Goal: Task Accomplishment & Management: Complete application form

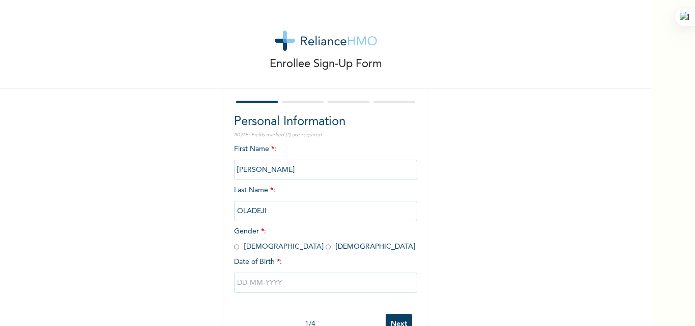
click at [234, 247] on input "radio" at bounding box center [236, 247] width 5 height 10
radio input "true"
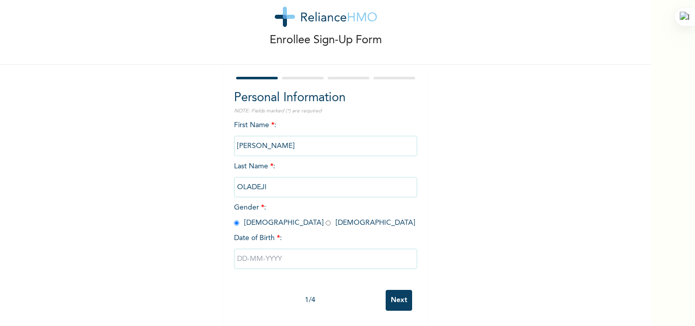
click at [253, 253] on input "text" at bounding box center [325, 259] width 183 height 20
select select "8"
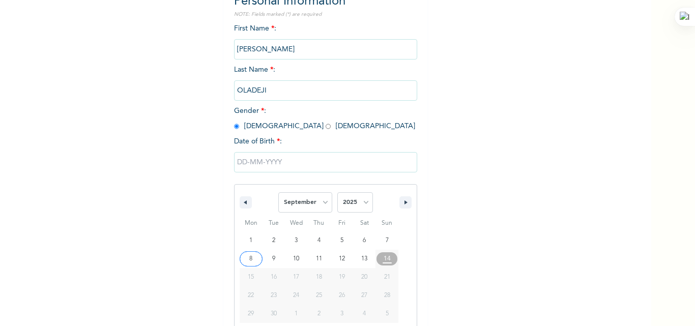
scroll to position [136, 0]
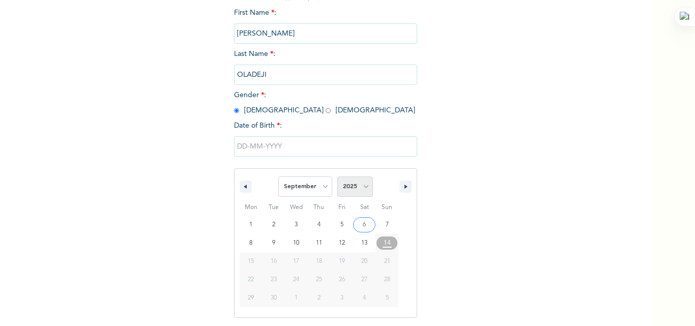
click at [356, 187] on select "2025 2024 2023 2022 2021 2020 2019 2018 2017 2016 2015 2014 2013 2012 2011 2010…" at bounding box center [355, 187] width 36 height 20
select select "1985"
click at [337, 177] on select "2025 2024 2023 2022 2021 2020 2019 2018 2017 2016 2015 2014 2013 2012 2011 2010…" at bounding box center [355, 187] width 36 height 20
click at [321, 190] on select "January February March April May June July August September October November De…" at bounding box center [305, 187] width 54 height 20
select select "5"
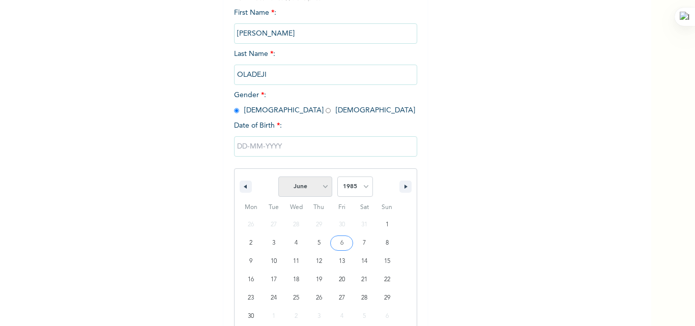
click at [278, 177] on select "January February March April May June July August September October November De…" at bounding box center [305, 187] width 54 height 20
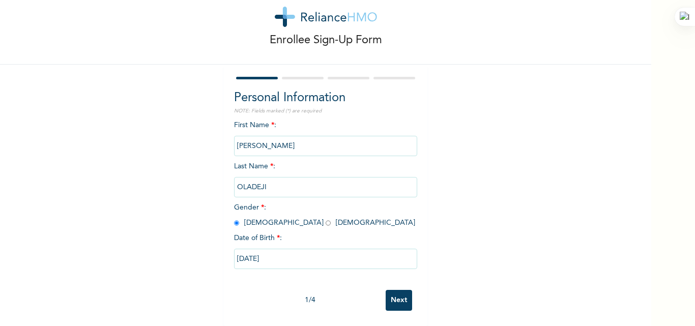
type input "06/28/1985"
click at [401, 291] on input "Next" at bounding box center [399, 300] width 26 height 21
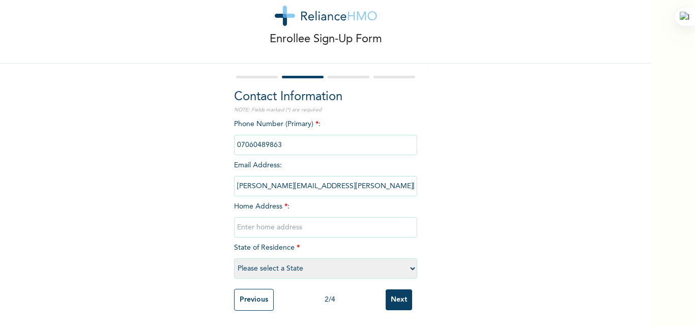
click at [263, 226] on input "text" at bounding box center [325, 227] width 183 height 20
click at [266, 221] on input "text" at bounding box center [325, 227] width 183 height 20
type input "Easy Corner,Agbamu Sanyo Ibadan"
click at [406, 263] on select "Please select a State [PERSON_NAME] (FCT) [PERSON_NAME] Ibom [GEOGRAPHIC_DATA] …" at bounding box center [325, 269] width 183 height 20
select select "31"
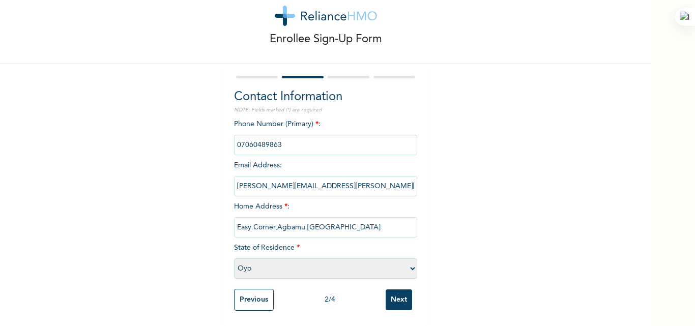
click at [234, 259] on select "Please select a State [PERSON_NAME] (FCT) [PERSON_NAME] Ibom [GEOGRAPHIC_DATA] …" at bounding box center [325, 269] width 183 height 20
click at [389, 291] on input "Next" at bounding box center [399, 300] width 26 height 21
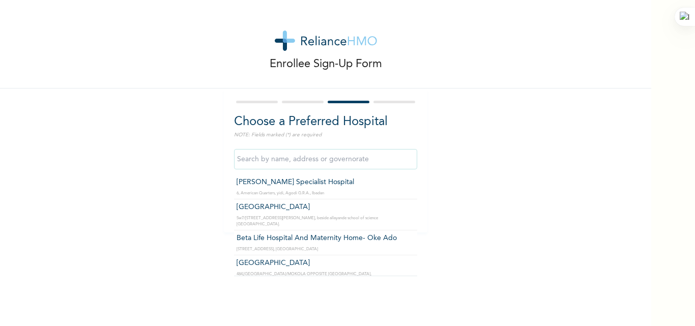
click at [302, 163] on input "text" at bounding box center [325, 159] width 183 height 20
type input "p"
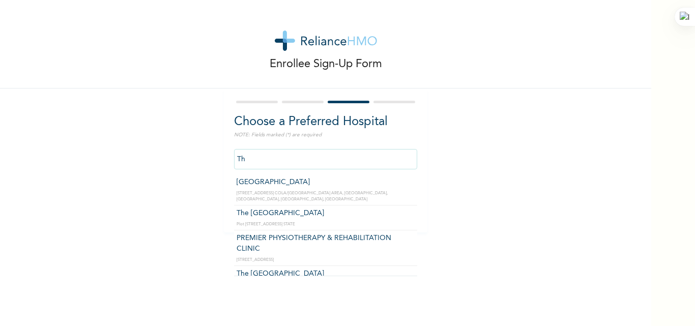
type input "T"
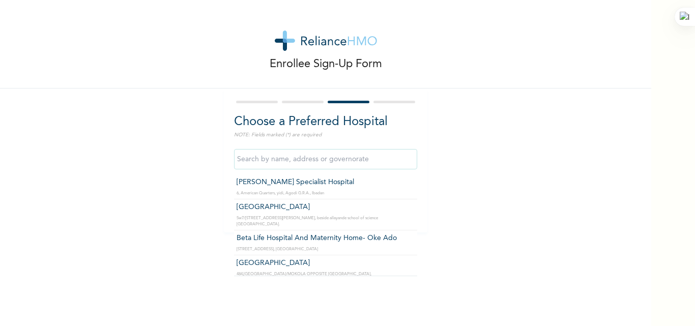
type input "i"
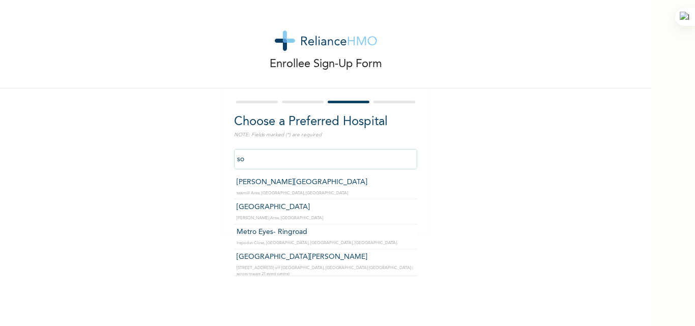
type input "s"
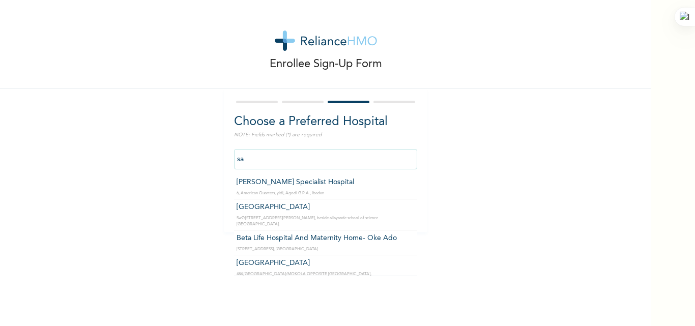
type input "s"
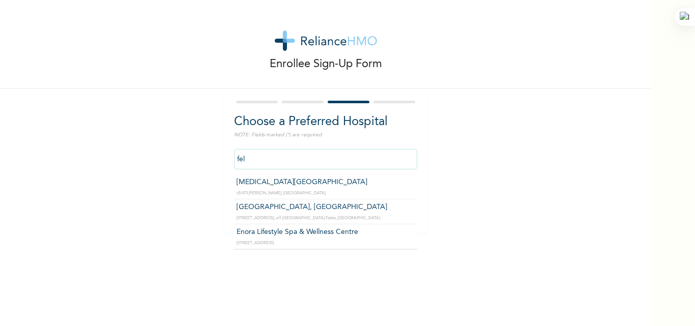
type input "Tobi Medical Centre"
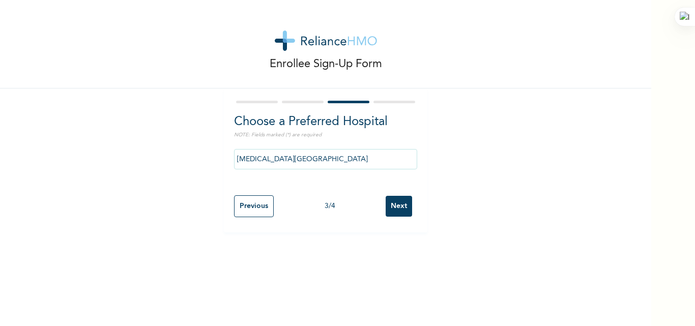
click at [395, 205] on input "Next" at bounding box center [399, 206] width 26 height 21
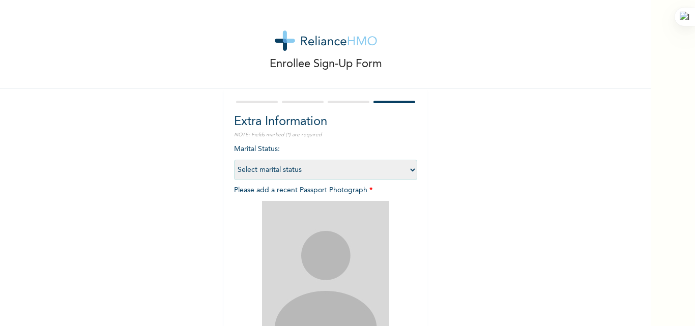
click at [409, 168] on select "Select marital status Single Married Divorced Widow/Widower" at bounding box center [325, 170] width 183 height 20
select select "2"
click at [234, 160] on select "Select marital status Single Married Divorced Widow/Widower" at bounding box center [325, 170] width 183 height 20
drag, startPoint x: 652, startPoint y: 154, endPoint x: 646, endPoint y: 190, distance: 36.6
click at [646, 190] on div "Enrollee Sign-Up Form Extra Information NOTE: Fields marked (*) are required Ma…" at bounding box center [347, 163] width 695 height 326
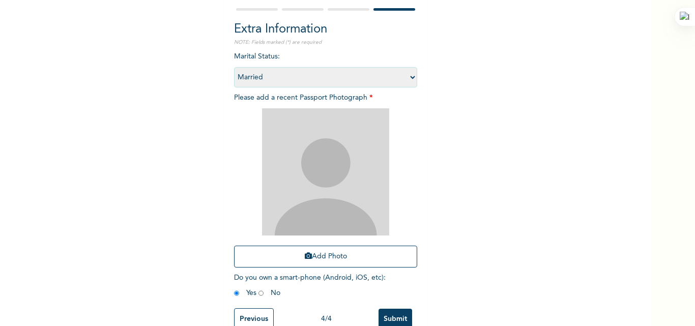
scroll to position [95, 0]
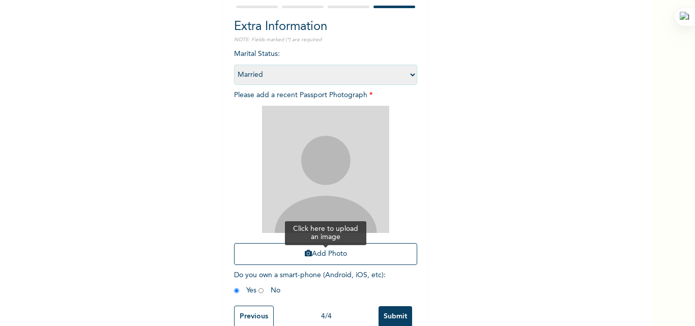
click at [327, 251] on button "Add Photo" at bounding box center [325, 254] width 183 height 22
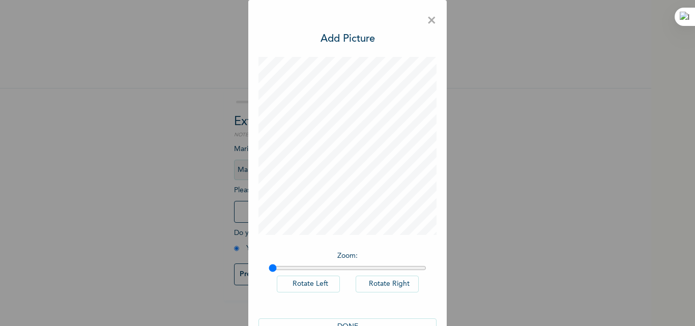
drag, startPoint x: 270, startPoint y: 269, endPoint x: 261, endPoint y: 269, distance: 8.7
click at [269, 269] on input "range" at bounding box center [348, 268] width 158 height 8
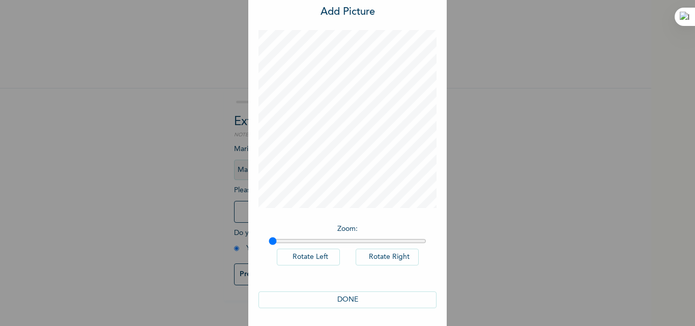
scroll to position [29, 0]
click at [345, 294] on button "DONE" at bounding box center [348, 298] width 178 height 17
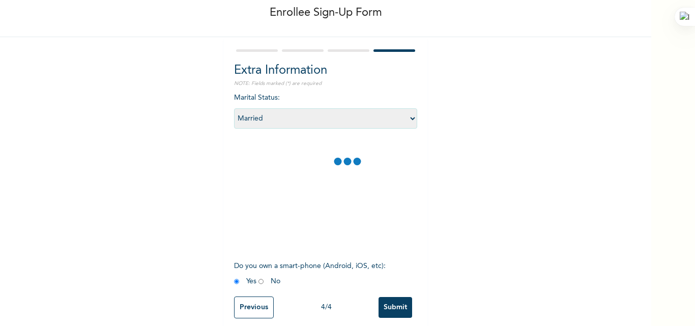
scroll to position [67, 0]
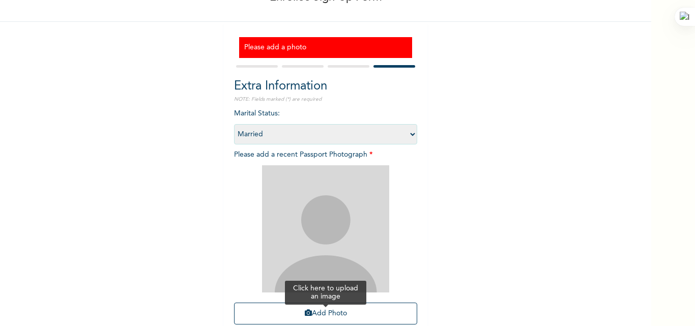
click at [329, 310] on button "Add Photo" at bounding box center [325, 314] width 183 height 22
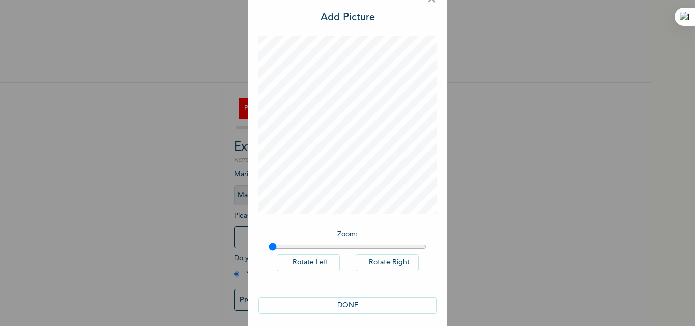
scroll to position [29, 0]
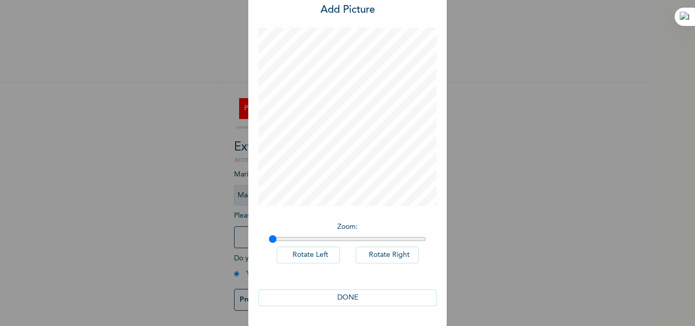
click at [348, 294] on button "DONE" at bounding box center [348, 298] width 178 height 17
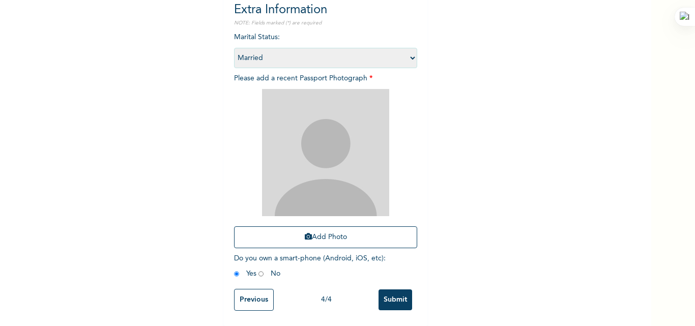
scroll to position [151, 0]
click at [392, 290] on input "Submit" at bounding box center [396, 300] width 34 height 21
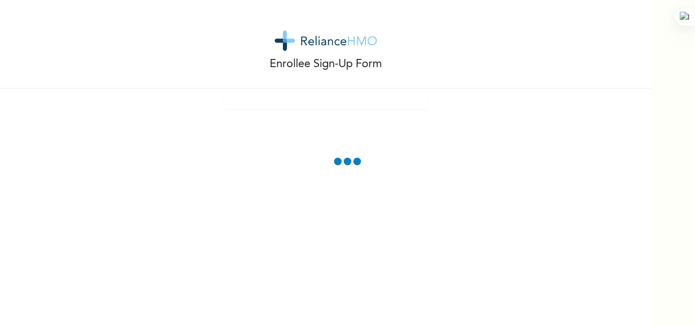
scroll to position [63, 0]
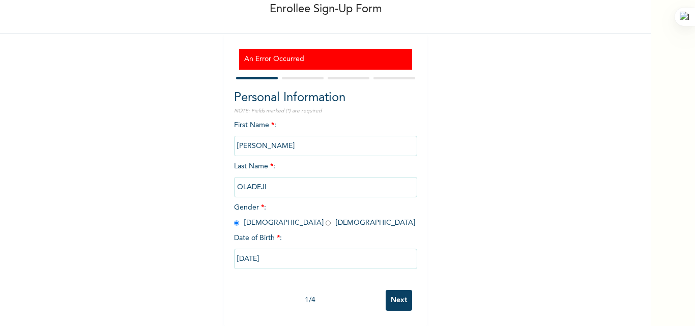
click at [395, 292] on input "Next" at bounding box center [399, 300] width 26 height 21
select select "31"
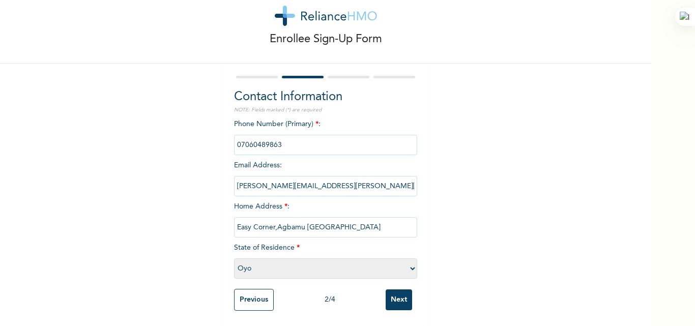
scroll to position [33, 0]
click at [395, 292] on input "Next" at bounding box center [399, 300] width 26 height 21
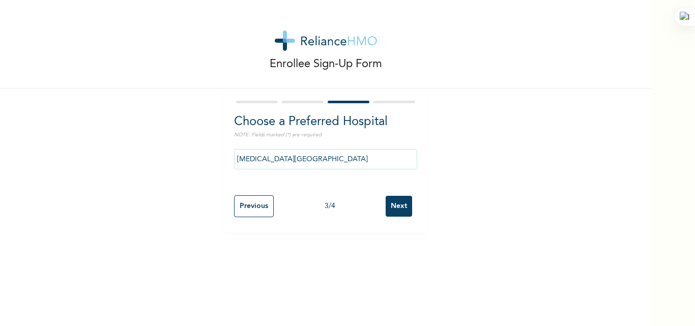
scroll to position [0, 0]
click at [393, 204] on input "Next" at bounding box center [399, 206] width 26 height 21
select select "2"
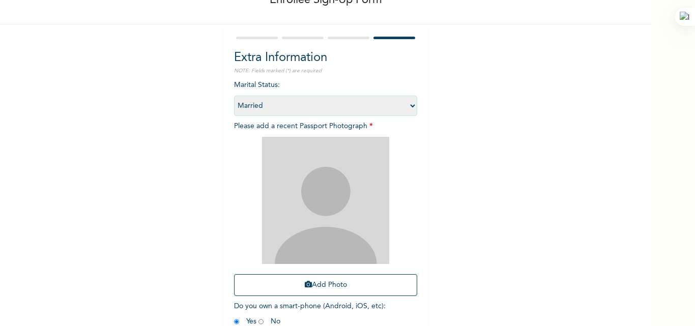
scroll to position [65, 0]
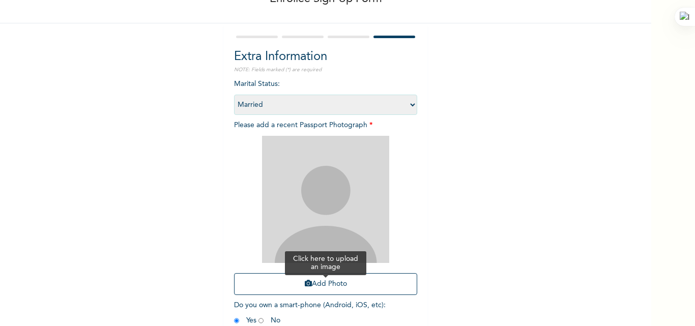
click at [321, 284] on button "Add Photo" at bounding box center [325, 284] width 183 height 22
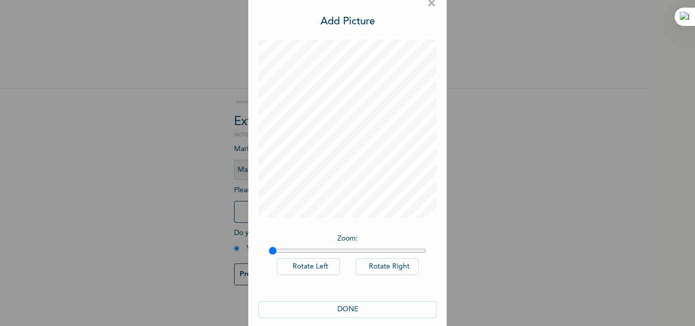
scroll to position [29, 0]
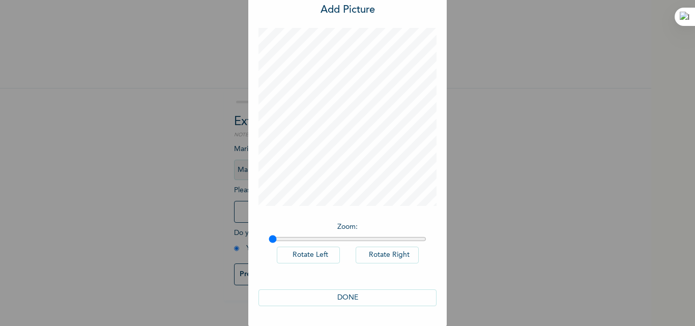
click at [350, 294] on button "DONE" at bounding box center [348, 298] width 178 height 17
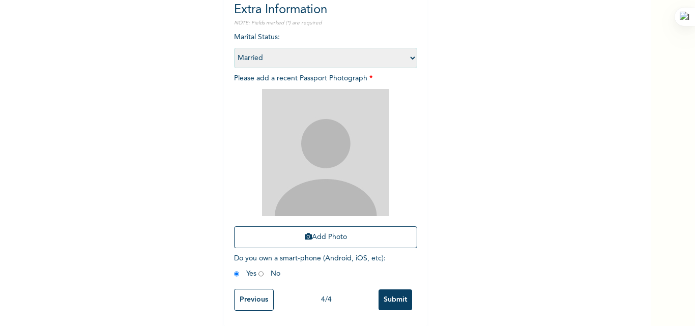
scroll to position [151, 0]
drag, startPoint x: 615, startPoint y: 265, endPoint x: 695, endPoint y: 292, distance: 84.2
click at [695, 292] on html "Enrollee Sign-Up Form Please add a photo Extra Information NOTE: Fields marked …" at bounding box center [347, 163] width 695 height 326
click at [631, 223] on icon at bounding box center [630, 223] width 5 height 5
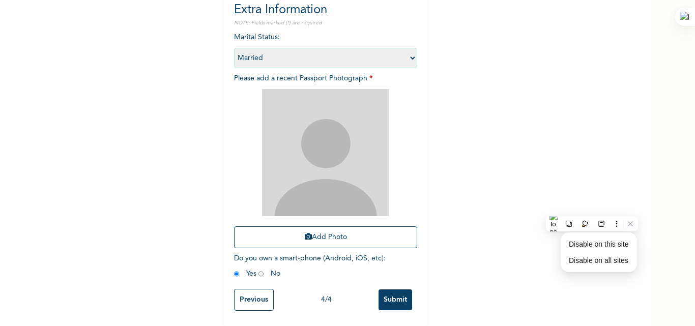
click at [458, 251] on div "Enrollee Sign-Up Form Please add a photo Extra Information NOTE: Fields marked …" at bounding box center [325, 91] width 651 height 469
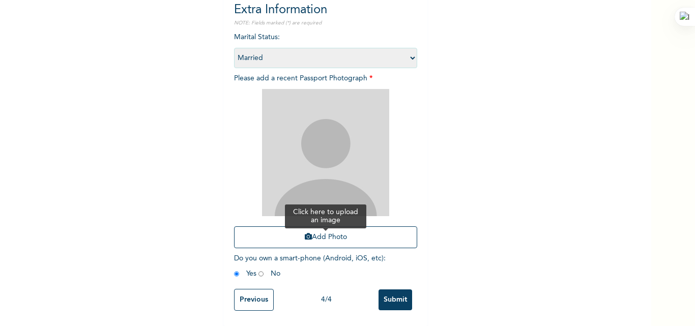
click at [323, 231] on button "Add Photo" at bounding box center [325, 237] width 183 height 22
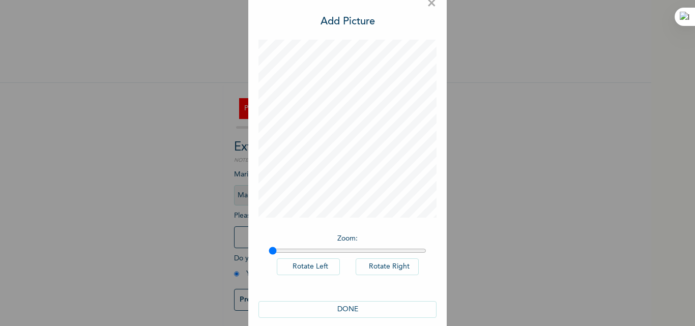
scroll to position [29, 0]
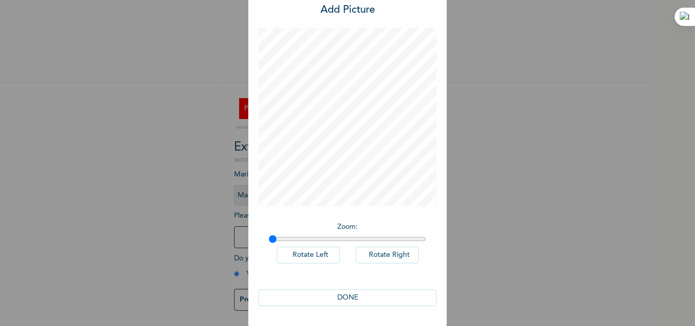
click at [339, 293] on button "DONE" at bounding box center [348, 298] width 178 height 17
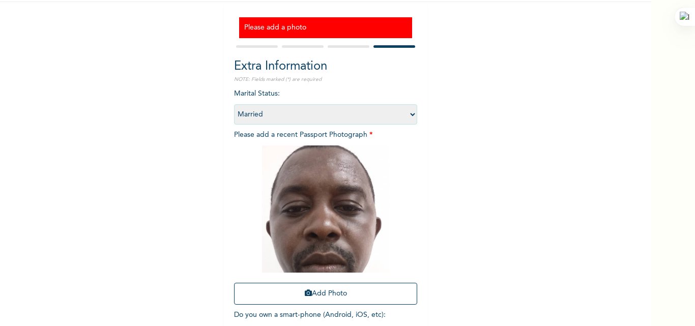
scroll to position [151, 0]
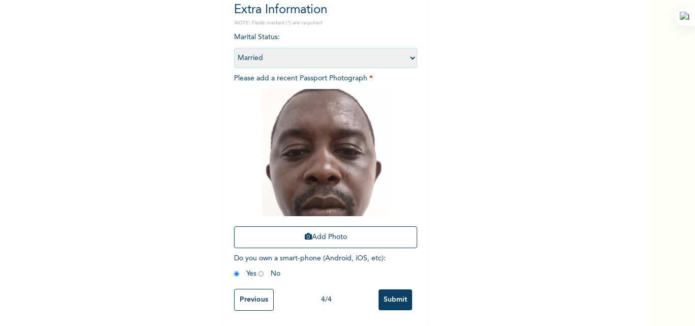
click at [387, 290] on input "Submit" at bounding box center [396, 300] width 34 height 21
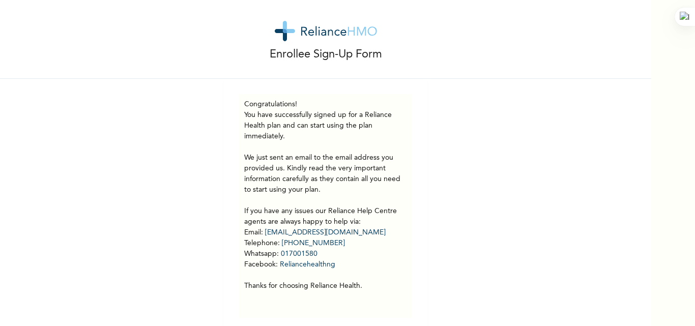
scroll to position [24, 0]
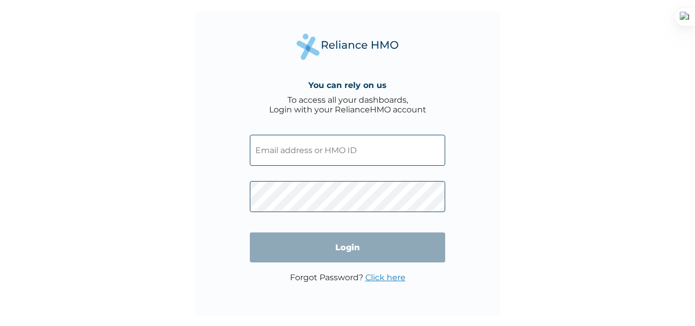
type input "SWX/10026/A"
click at [338, 244] on input "Login" at bounding box center [347, 248] width 195 height 30
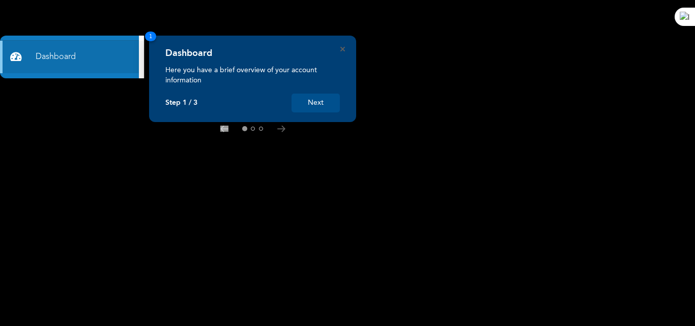
click at [320, 111] on button "Next" at bounding box center [316, 103] width 48 height 19
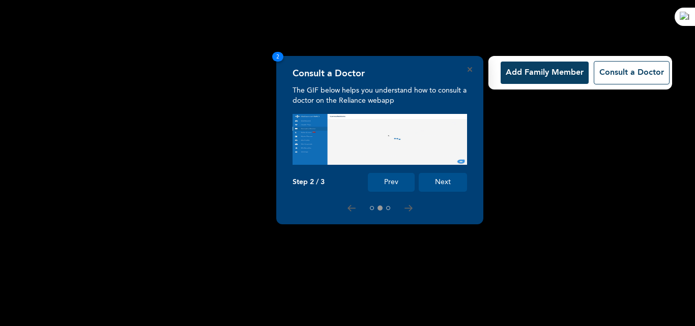
click at [445, 182] on button "Next" at bounding box center [443, 182] width 48 height 19
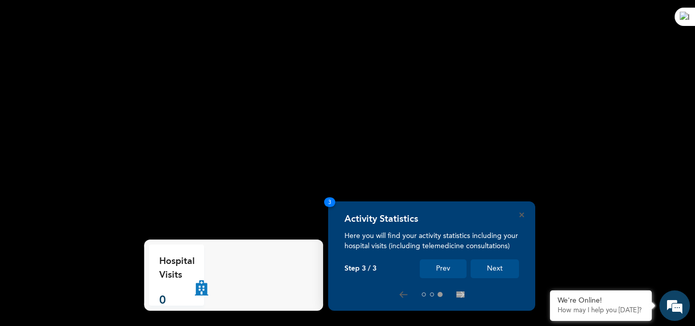
click at [493, 267] on button "Next" at bounding box center [495, 269] width 48 height 19
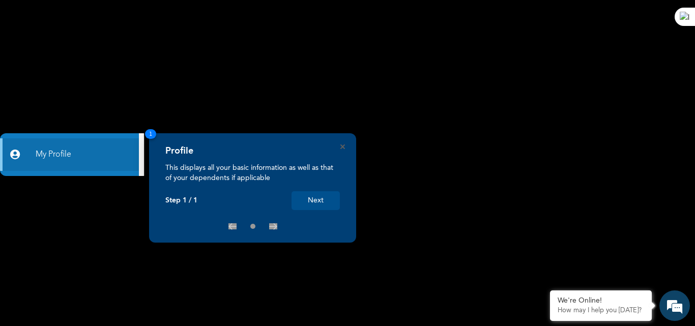
click at [320, 206] on button "Next" at bounding box center [316, 200] width 48 height 19
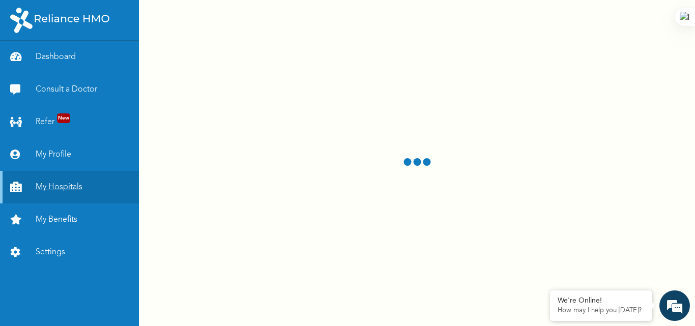
click at [62, 184] on link "My Hospitals" at bounding box center [69, 187] width 139 height 33
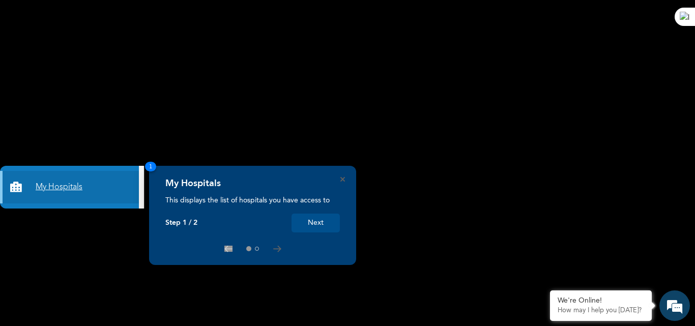
click at [62, 184] on link "My Hospitals" at bounding box center [69, 187] width 139 height 33
click at [315, 221] on button "Next" at bounding box center [316, 223] width 48 height 19
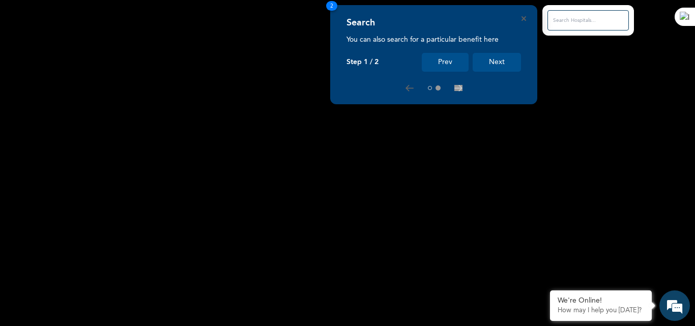
click at [566, 16] on input "text" at bounding box center [588, 20] width 81 height 20
click at [594, 19] on input "text" at bounding box center [588, 20] width 81 height 20
click at [505, 57] on button "Next" at bounding box center [497, 62] width 48 height 19
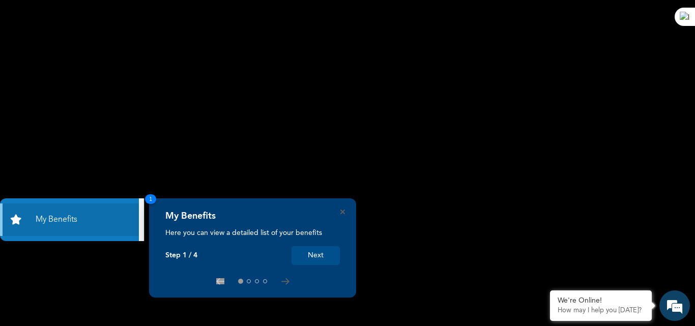
click at [319, 252] on button "Next" at bounding box center [316, 255] width 48 height 19
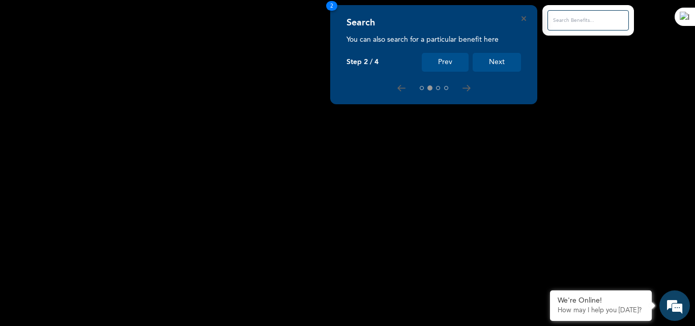
click at [496, 62] on button "Next" at bounding box center [497, 62] width 48 height 19
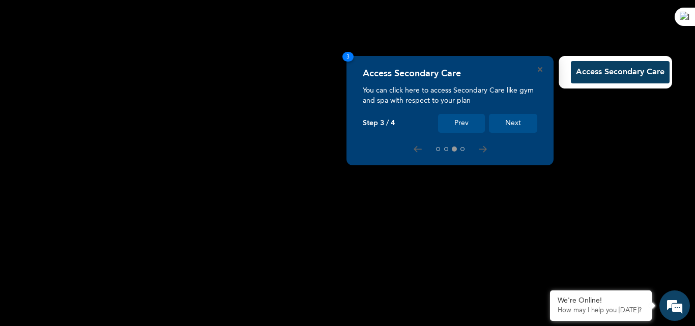
click at [519, 119] on button "Next" at bounding box center [513, 123] width 48 height 19
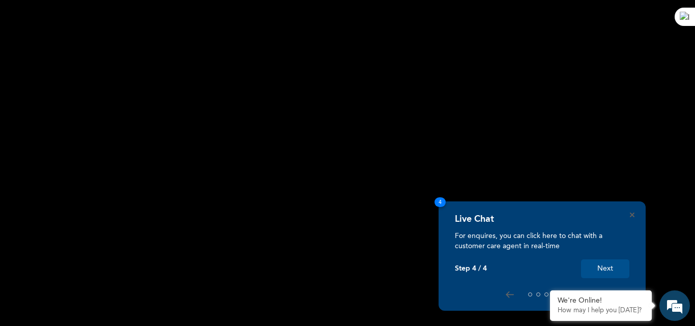
click at [603, 268] on button "Next" at bounding box center [605, 269] width 48 height 19
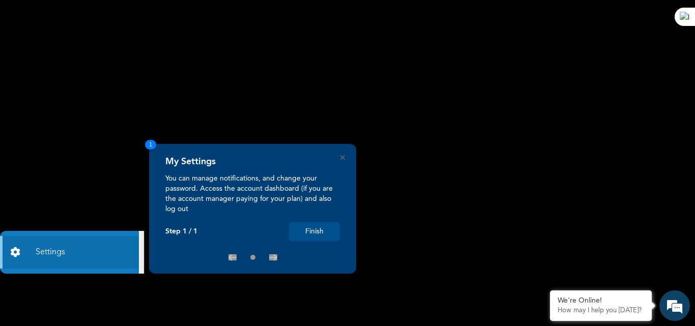
click at [321, 230] on button "Finish" at bounding box center [314, 231] width 51 height 19
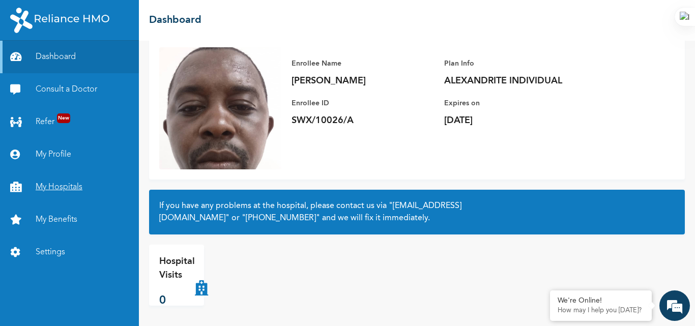
click at [70, 191] on link "My Hospitals" at bounding box center [69, 187] width 139 height 33
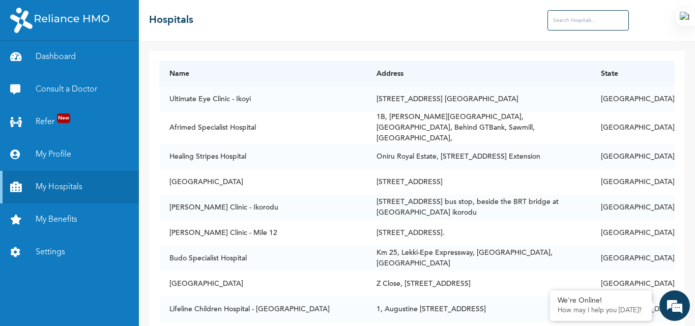
click at [552, 19] on input "text" at bounding box center [588, 20] width 81 height 20
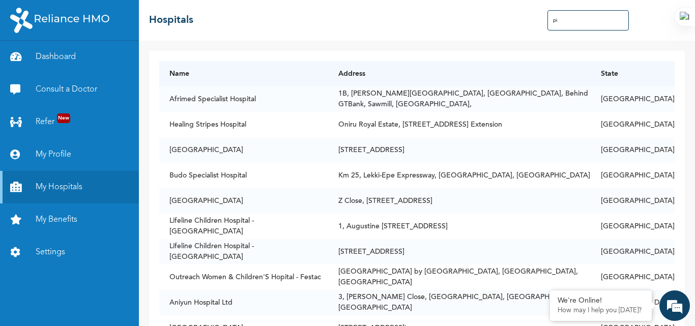
type input "p"
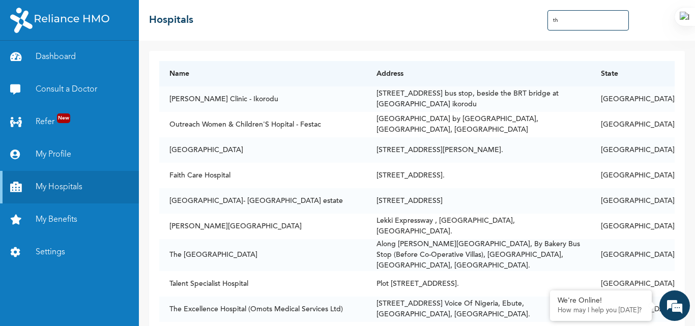
type input "t"
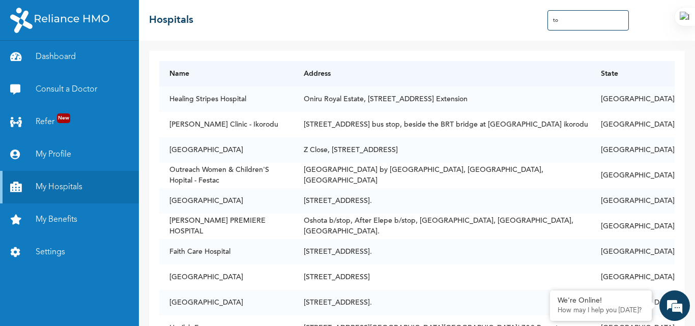
type input "t"
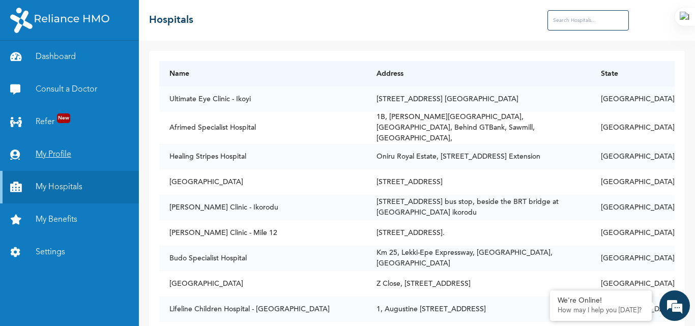
click at [56, 150] on link "My Profile" at bounding box center [69, 154] width 139 height 33
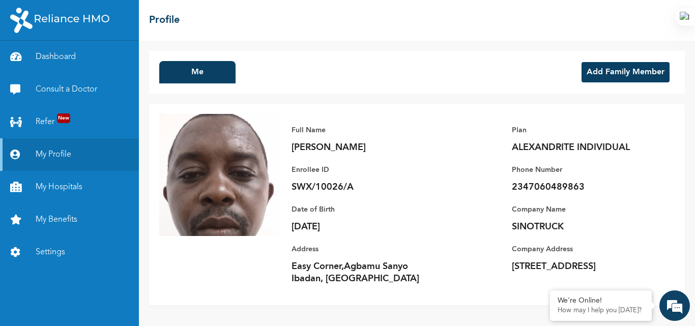
click at [602, 73] on button "Add Family Member" at bounding box center [626, 72] width 88 height 20
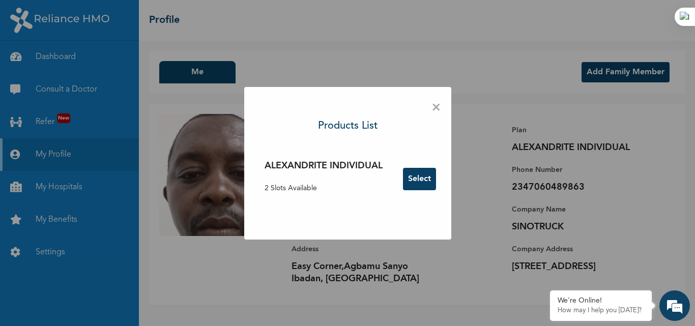
click at [423, 181] on button "Select" at bounding box center [419, 179] width 33 height 22
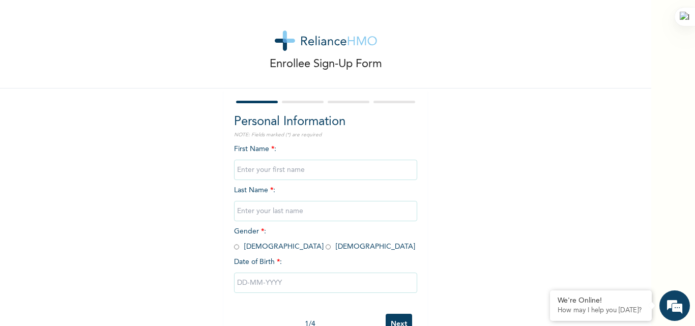
click at [309, 163] on input "text" at bounding box center [325, 170] width 183 height 20
type input "o"
type input "O"
type input "[PERSON_NAME]"
click at [269, 208] on input "text" at bounding box center [325, 211] width 183 height 20
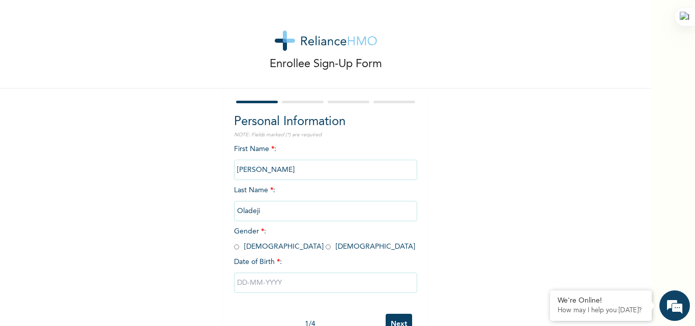
type input "Oladeji"
click at [525, 190] on div "Enrollee Sign-Up Form Personal Information NOTE: Fields marked (*) are required…" at bounding box center [325, 175] width 651 height 350
click at [326, 248] on input "radio" at bounding box center [328, 247] width 5 height 10
radio input "true"
click at [242, 282] on input "text" at bounding box center [325, 283] width 183 height 20
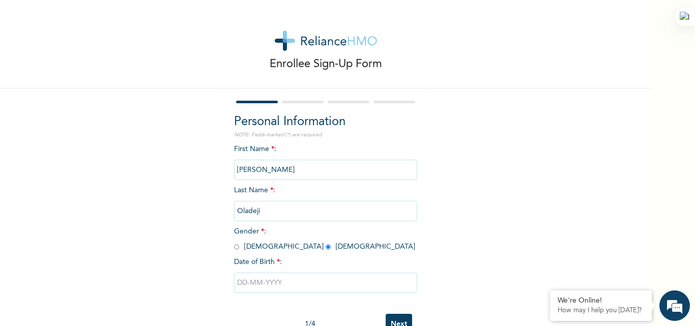
select select "8"
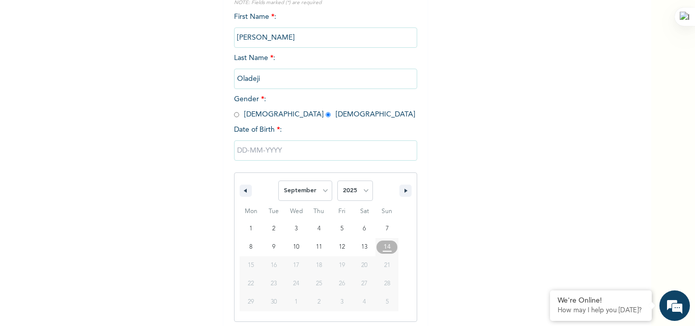
scroll to position [136, 0]
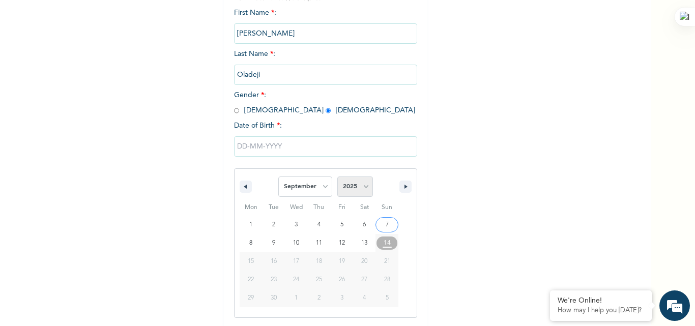
click at [360, 187] on select "2025 2024 2023 2022 2021 2020 2019 2018 2017 2016 2015 2014 2013 2012 2011 2010…" at bounding box center [355, 187] width 36 height 20
select select "1986"
click at [337, 177] on select "2025 2024 2023 2022 2021 2020 2019 2018 2017 2016 2015 2014 2013 2012 2011 2010…" at bounding box center [355, 187] width 36 height 20
click at [321, 191] on select "January February March April May June July August September October November De…" at bounding box center [305, 187] width 54 height 20
select select "9"
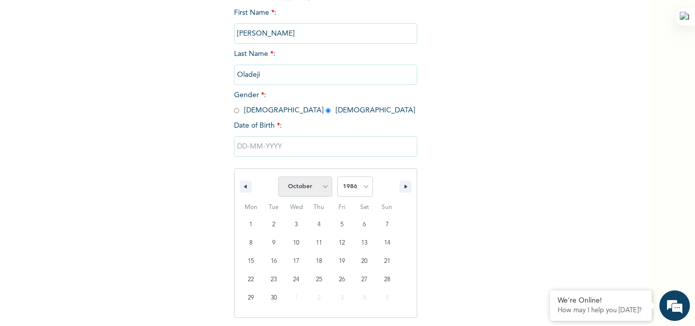
click at [278, 177] on select "January February March April May June July August September October November De…" at bounding box center [305, 187] width 54 height 20
type input "10/05/1986"
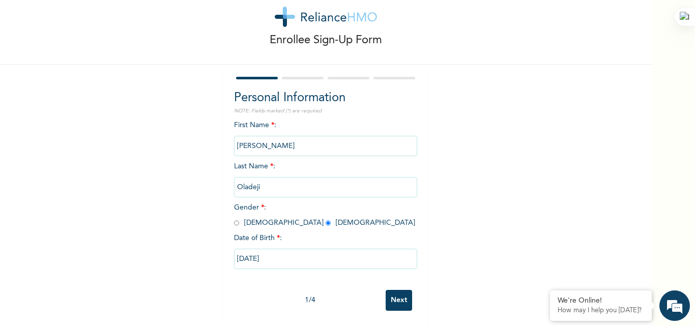
click at [237, 252] on input "10/05/1986" at bounding box center [325, 259] width 183 height 20
select select "9"
select select "1986"
click at [399, 290] on input "Next" at bounding box center [399, 300] width 26 height 21
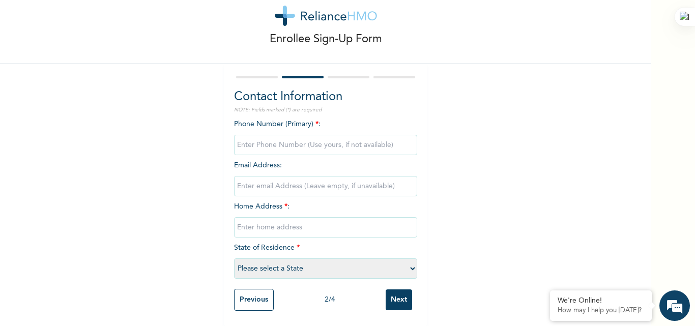
click at [255, 137] on input "phone" at bounding box center [325, 145] width 183 height 20
type input "07056405000"
click at [255, 179] on input "email" at bounding box center [325, 186] width 183 height 20
type input "khadijahbosede19@gmail.com"
click at [249, 220] on input "text" at bounding box center [325, 227] width 183 height 20
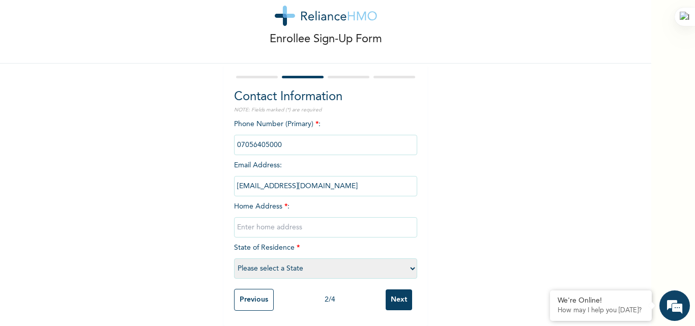
type input "Zone 1,Easycorner Sanyo Ibadan"
select select "31"
click at [400, 292] on input "Next" at bounding box center [399, 300] width 26 height 21
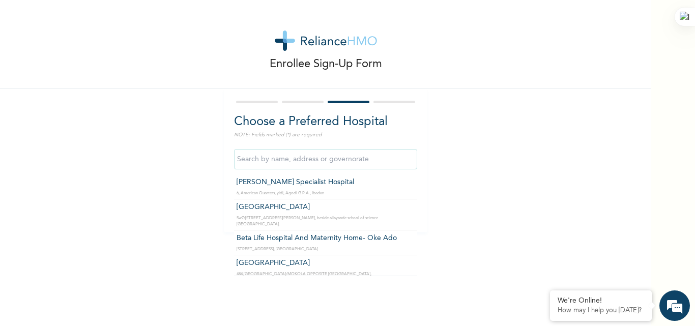
click at [309, 162] on input "text" at bounding box center [325, 159] width 183 height 20
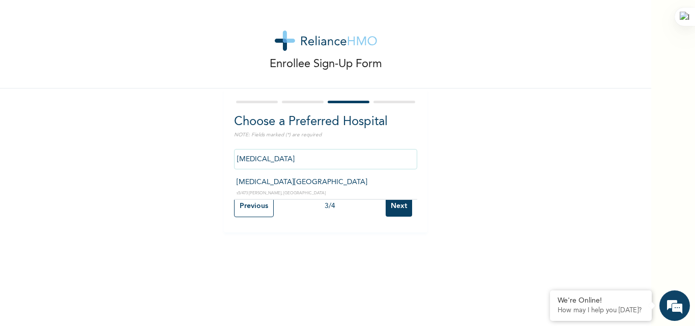
type input "Tobi Medical Centre"
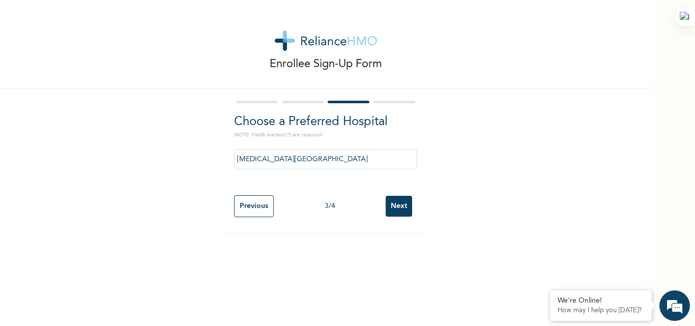
click at [394, 207] on input "Next" at bounding box center [399, 206] width 26 height 21
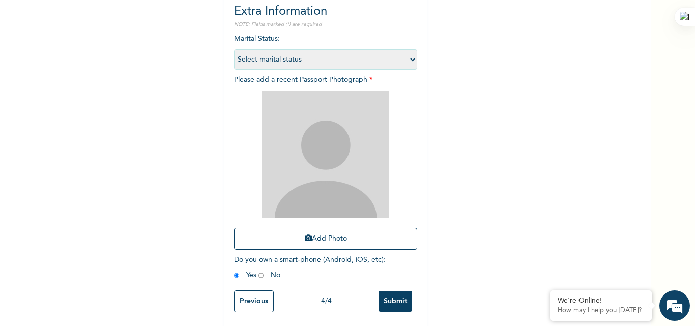
scroll to position [120, 0]
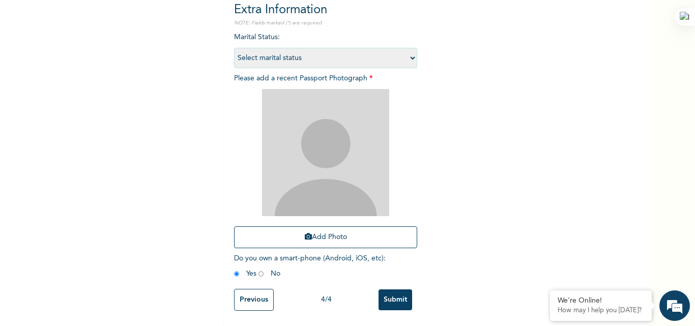
click at [412, 51] on select "Select marital status Single Married Divorced Widow/Widower" at bounding box center [325, 58] width 183 height 20
select select "2"
click at [234, 48] on select "Select marital status Single Married Divorced Widow/Widower" at bounding box center [325, 58] width 183 height 20
click at [332, 229] on button "Add Photo" at bounding box center [325, 237] width 183 height 22
click at [306, 233] on icon "button" at bounding box center [308, 236] width 7 height 7
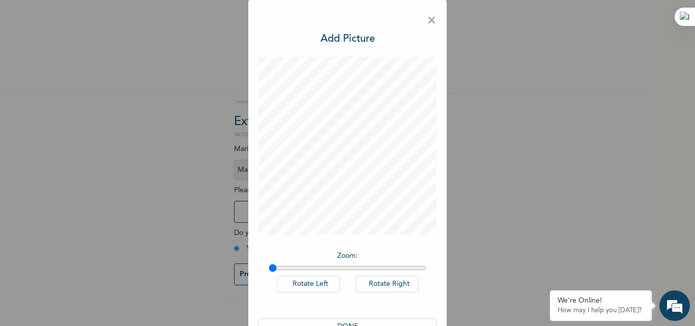
scroll to position [29, 0]
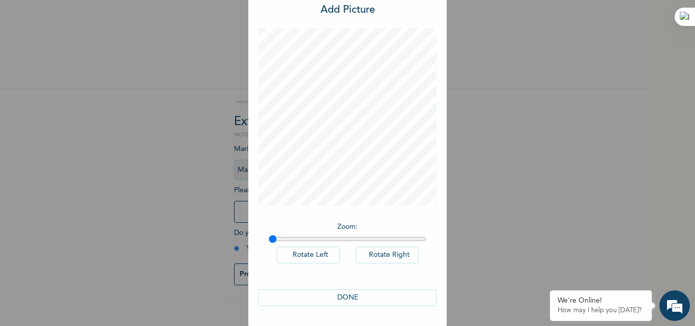
click at [343, 295] on button "DONE" at bounding box center [348, 298] width 178 height 17
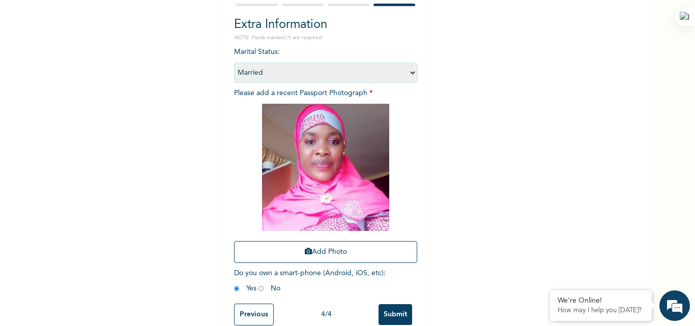
scroll to position [120, 0]
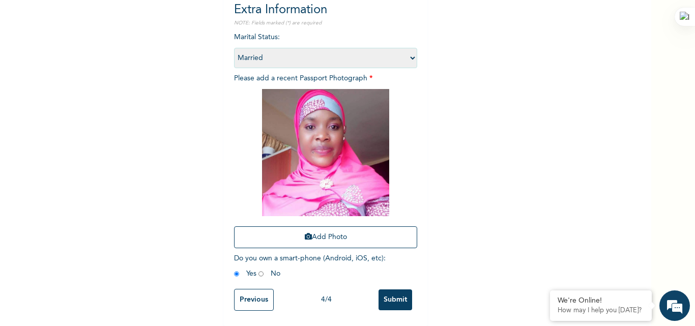
click at [394, 292] on input "Submit" at bounding box center [396, 300] width 34 height 21
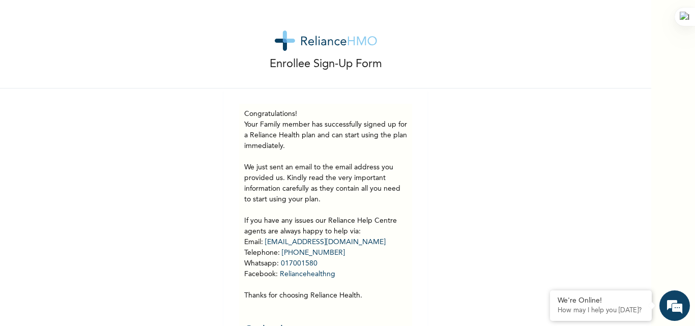
scroll to position [32, 0]
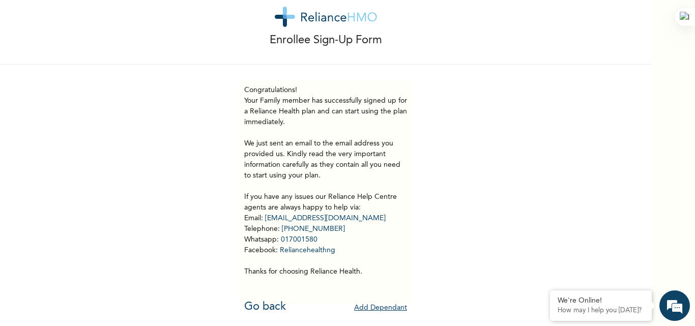
click at [389, 300] on button "Add Dependant" at bounding box center [380, 308] width 53 height 16
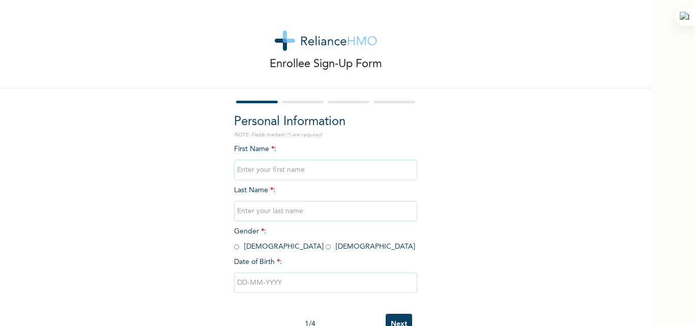
click at [252, 170] on input "text" at bounding box center [325, 170] width 183 height 20
type input "O"
type input "S"
type input "[PERSON_NAME]"
click at [282, 210] on input "text" at bounding box center [325, 211] width 183 height 20
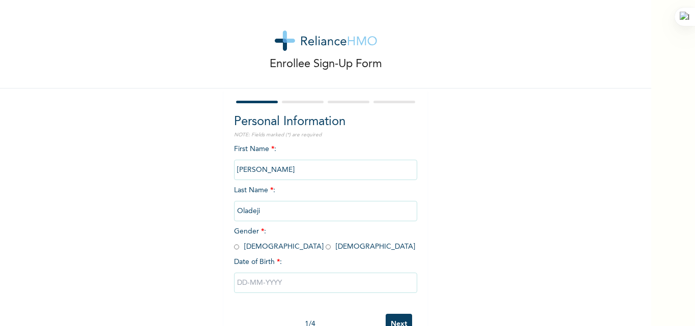
type input "Oladeji"
click at [523, 186] on div "Enrollee Sign-Up Form Personal Information NOTE: Fields marked (*) are required…" at bounding box center [325, 175] width 651 height 350
click at [234, 249] on input "radio" at bounding box center [236, 247] width 5 height 10
radio input "true"
click at [258, 281] on input "text" at bounding box center [325, 283] width 183 height 20
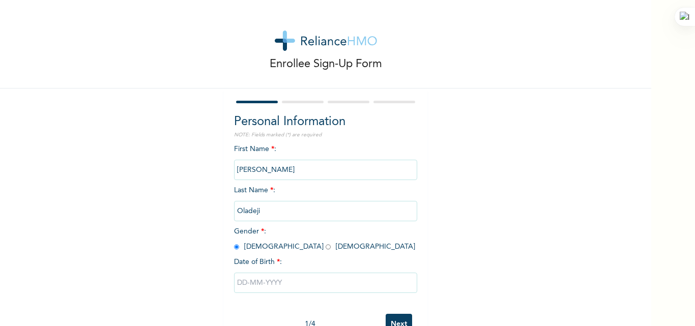
select select "8"
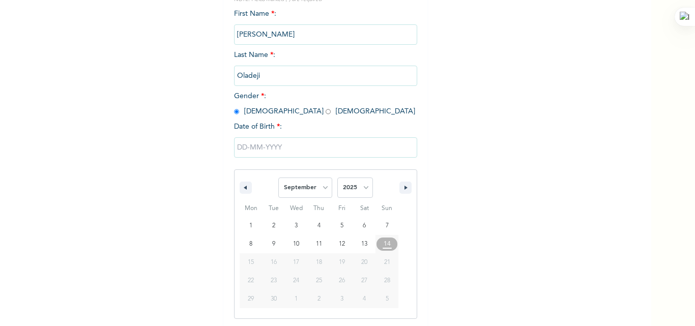
scroll to position [136, 0]
click at [360, 188] on select "2025 2024 2023 2022 2021 2020 2019 2018 2017 2016 2015 2014 2013 2012 2011 2010…" at bounding box center [355, 187] width 36 height 20
select select "2024"
click at [337, 177] on select "2025 2024 2023 2022 2021 2020 2019 2018 2017 2016 2015 2014 2013 2012 2011 2010…" at bounding box center [355, 187] width 36 height 20
click at [321, 187] on select "January February March April May June July August September October November De…" at bounding box center [305, 187] width 54 height 20
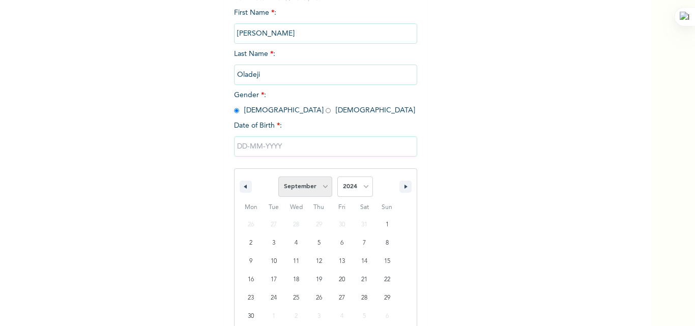
select select "6"
click at [278, 177] on select "January February March April May June July August September October November De…" at bounding box center [305, 187] width 54 height 20
type input "[DATE]"
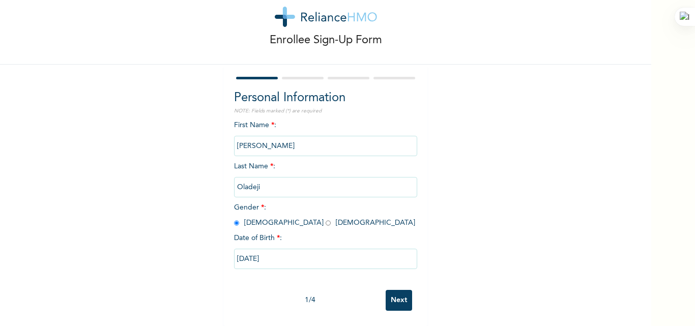
click at [397, 293] on input "Next" at bounding box center [399, 300] width 26 height 21
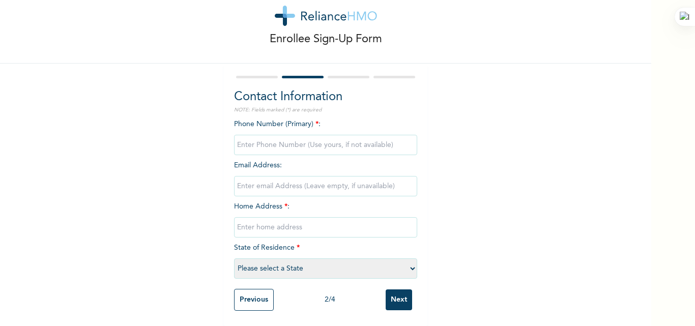
click at [265, 137] on input "phone" at bounding box center [325, 145] width 183 height 20
type input "08051220425"
type input "Zone 1,Easycorner Sanyo Ibadan"
select select "31"
click at [246, 183] on input "email" at bounding box center [325, 186] width 183 height 20
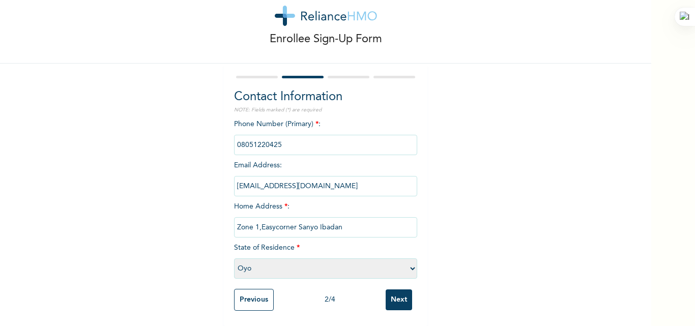
scroll to position [33, 0]
type input "khadijahbosede19@gmail.com"
click at [398, 292] on input "Next" at bounding box center [399, 300] width 26 height 21
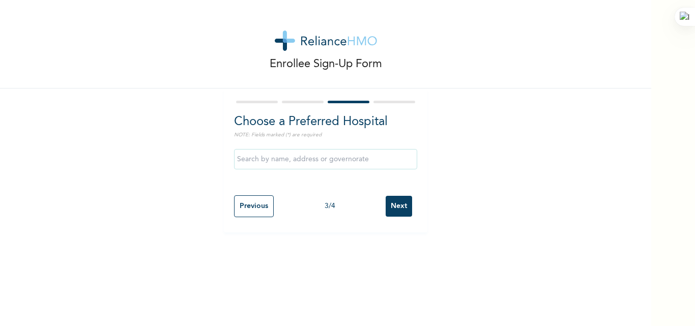
scroll to position [0, 0]
click at [400, 205] on input "Next" at bounding box center [399, 206] width 26 height 21
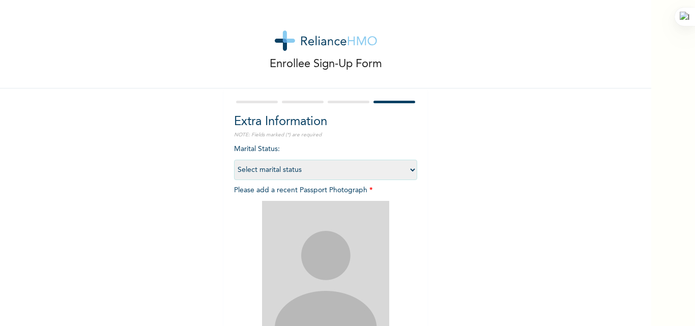
drag, startPoint x: 658, startPoint y: 100, endPoint x: 643, endPoint y: 168, distance: 70.3
click at [643, 168] on div "Enrollee Sign-Up Form Extra Information NOTE: Fields marked (*) are required Ma…" at bounding box center [347, 163] width 695 height 326
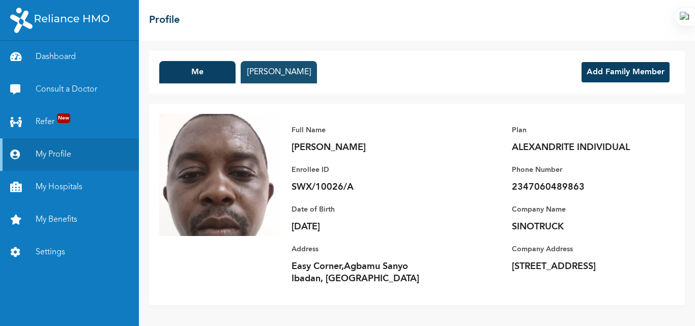
click at [281, 69] on button "Khadijah Oladeji" at bounding box center [279, 72] width 76 height 22
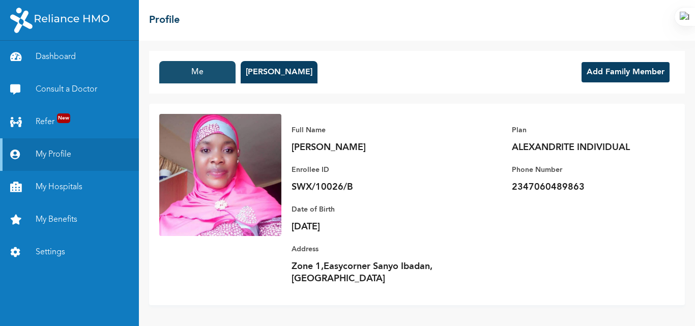
click at [190, 67] on button "Me" at bounding box center [197, 72] width 76 height 22
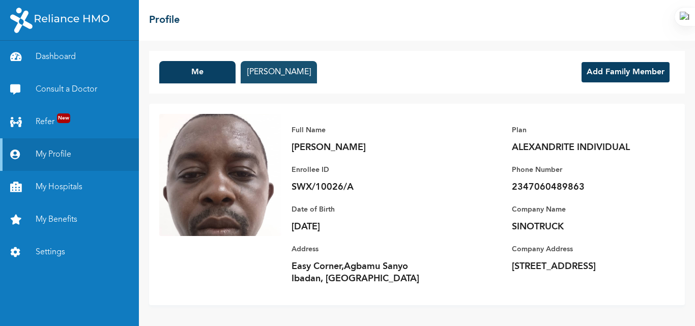
click at [267, 67] on button "Khadijah Oladeji" at bounding box center [279, 72] width 76 height 22
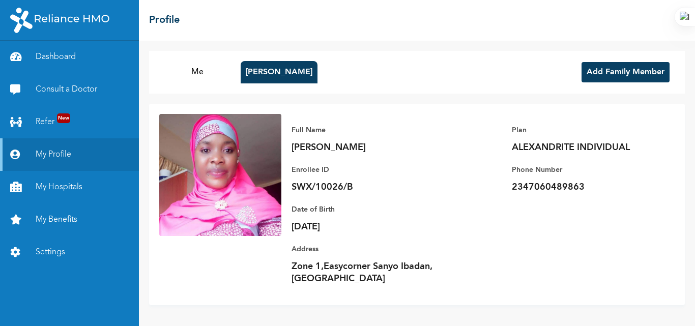
click at [608, 71] on button "Add Family Member" at bounding box center [626, 72] width 88 height 20
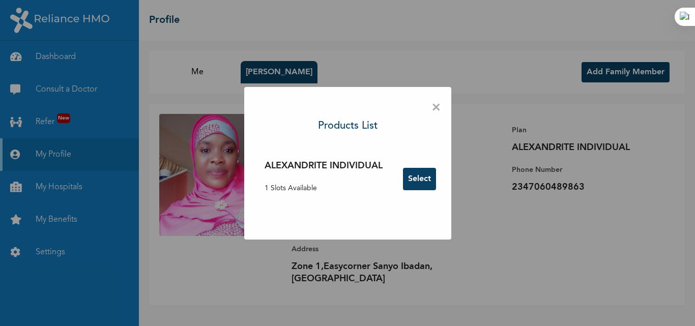
click at [417, 177] on button "Select" at bounding box center [419, 179] width 33 height 22
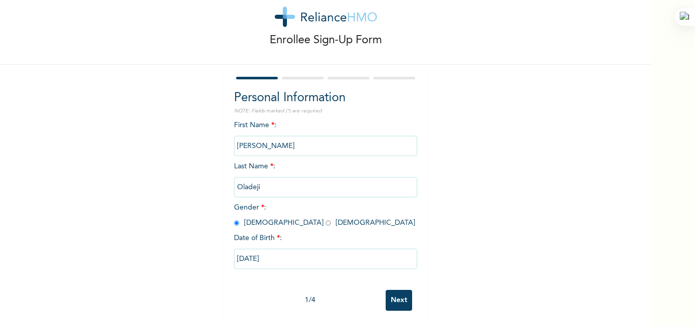
scroll to position [32, 0]
click at [396, 292] on input "Next" at bounding box center [399, 300] width 26 height 21
select select "31"
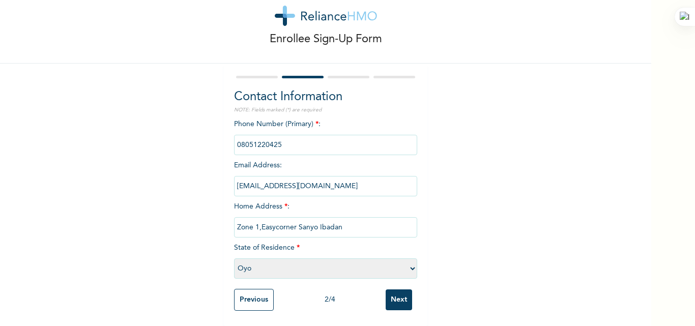
click at [396, 291] on input "Next" at bounding box center [399, 300] width 26 height 21
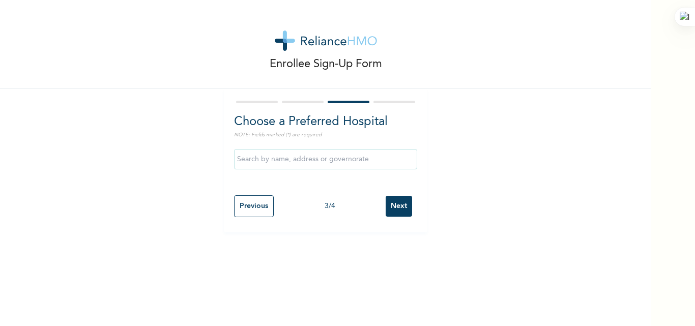
click at [397, 208] on input "Next" at bounding box center [399, 206] width 26 height 21
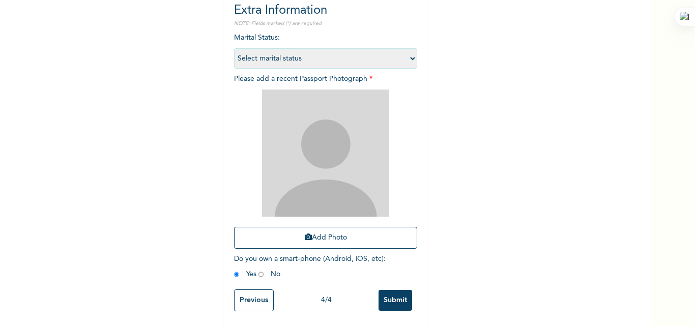
scroll to position [120, 0]
click at [327, 231] on button "Add Photo" at bounding box center [325, 237] width 183 height 22
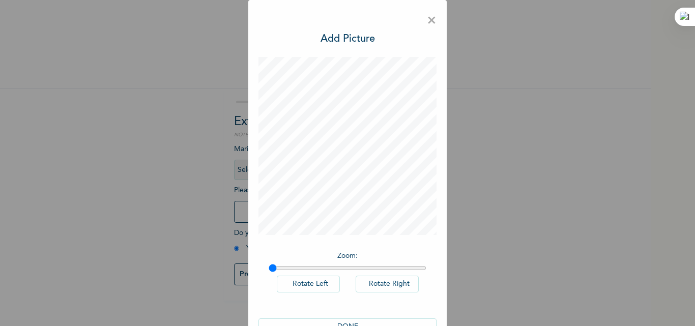
scroll to position [0, 0]
drag, startPoint x: 695, startPoint y: 109, endPoint x: 684, endPoint y: 162, distance: 53.6
click at [684, 162] on html "Enrollee Sign-Up Form Extra Information NOTE: Fields marked (*) are required Ma…" at bounding box center [347, 163] width 695 height 326
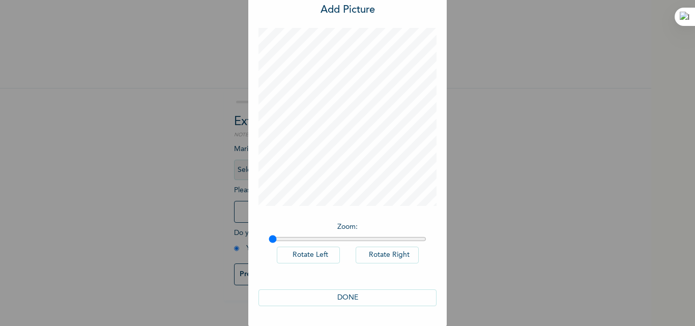
click at [356, 295] on button "DONE" at bounding box center [348, 298] width 178 height 17
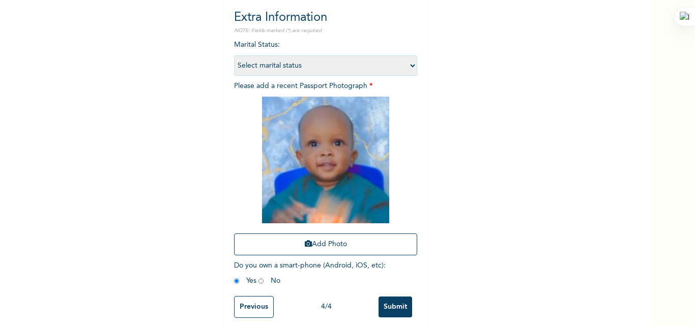
scroll to position [119, 0]
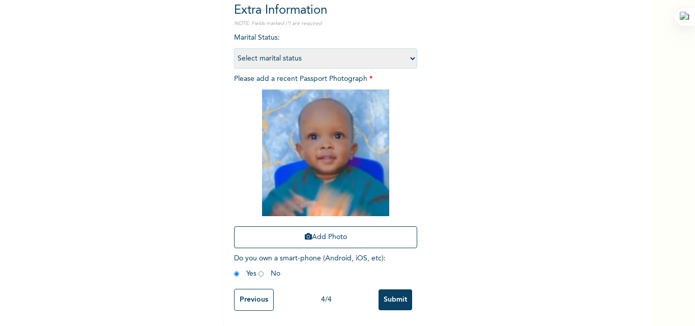
click at [395, 292] on input "Submit" at bounding box center [396, 300] width 34 height 21
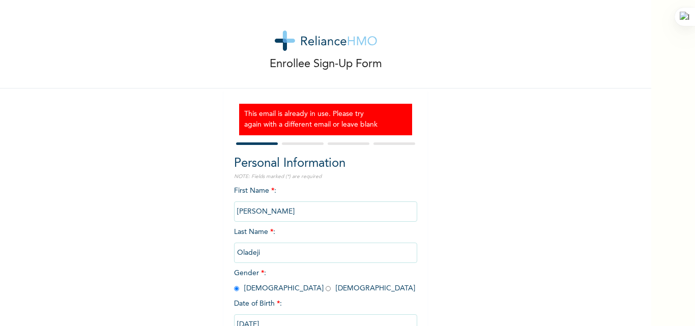
scroll to position [73, 0]
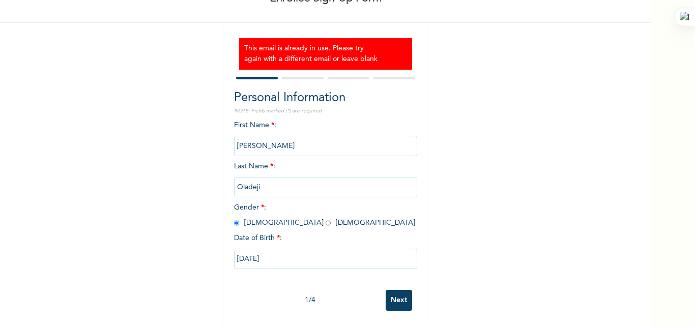
click at [394, 294] on input "Next" at bounding box center [399, 300] width 26 height 21
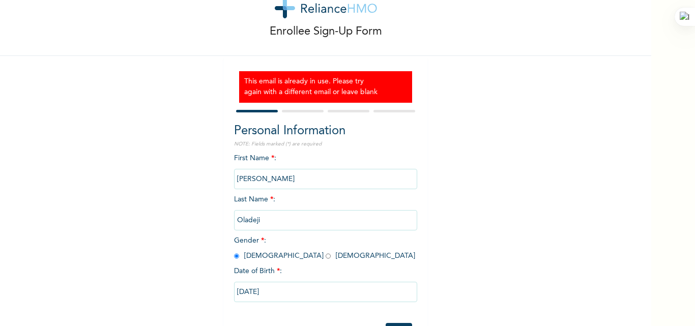
select select "31"
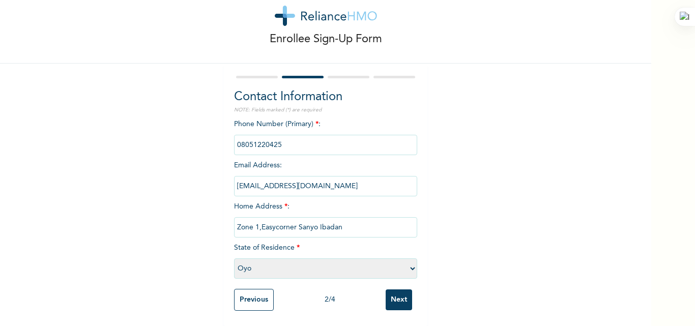
click at [394, 294] on input "Next" at bounding box center [399, 300] width 26 height 21
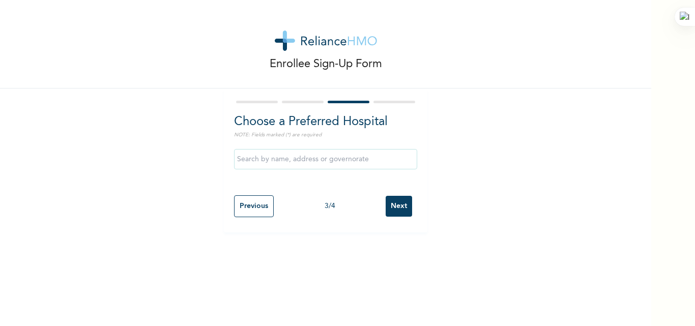
click at [397, 202] on input "Next" at bounding box center [399, 206] width 26 height 21
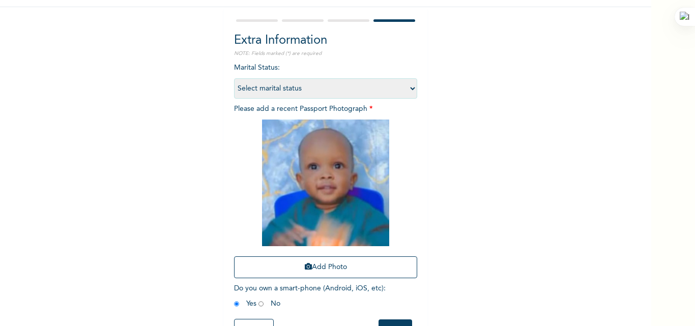
scroll to position [119, 0]
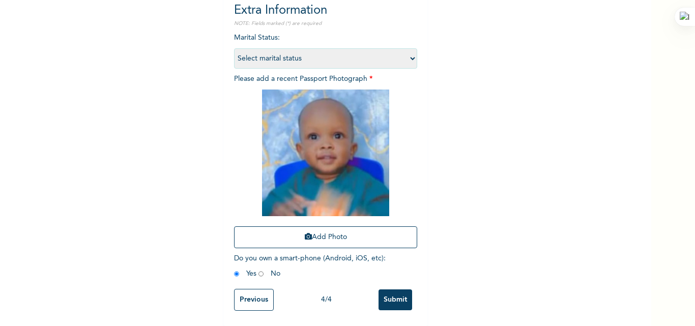
click at [394, 290] on input "Submit" at bounding box center [396, 300] width 34 height 21
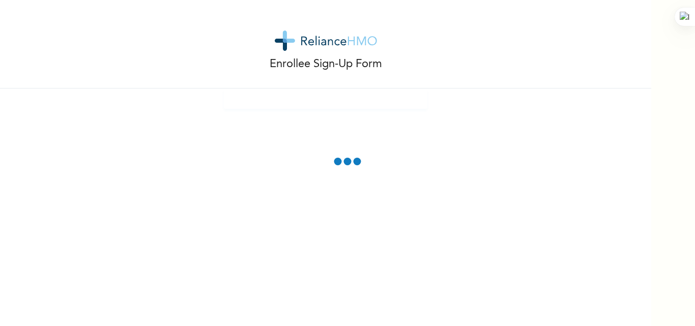
scroll to position [73, 0]
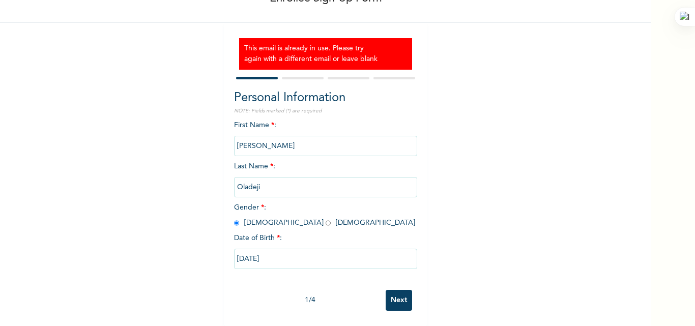
click at [394, 290] on input "Next" at bounding box center [399, 300] width 26 height 21
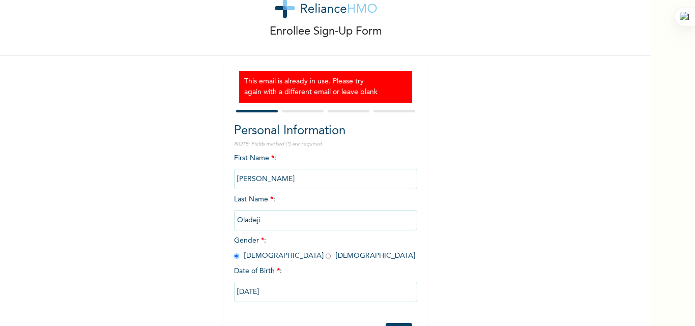
select select "31"
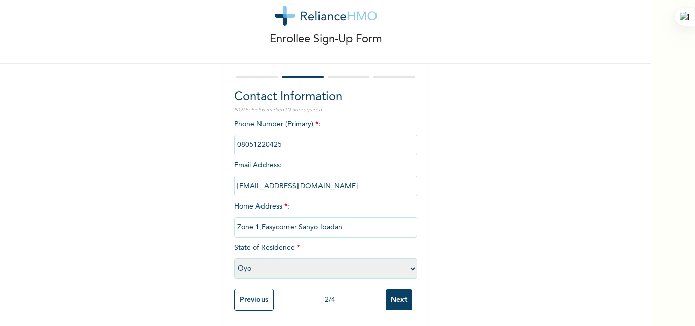
drag, startPoint x: 334, startPoint y: 180, endPoint x: 232, endPoint y: 180, distance: 102.8
click at [234, 180] on input "[EMAIL_ADDRESS][DOMAIN_NAME]" at bounding box center [325, 186] width 183 height 20
type input "oladejisaheed575@gmail.com"
click at [399, 290] on input "Next" at bounding box center [399, 300] width 26 height 21
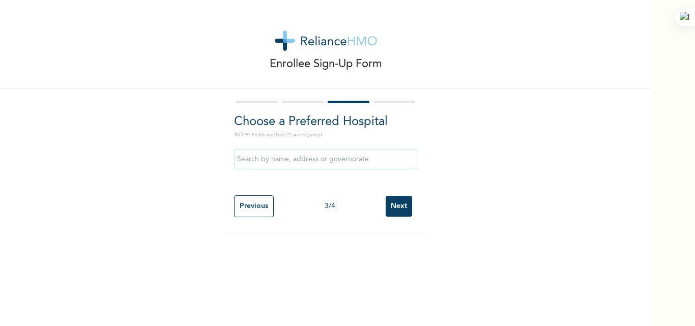
scroll to position [0, 0]
click at [397, 204] on input "Next" at bounding box center [399, 206] width 26 height 21
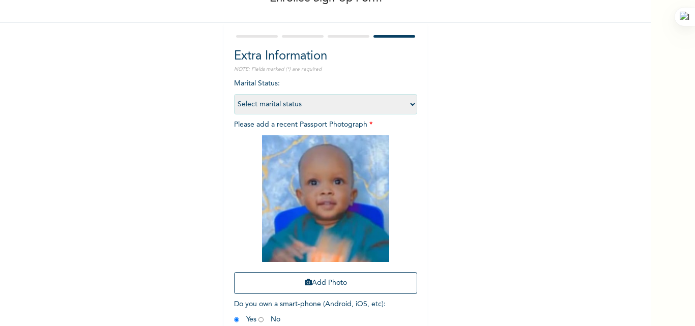
scroll to position [119, 0]
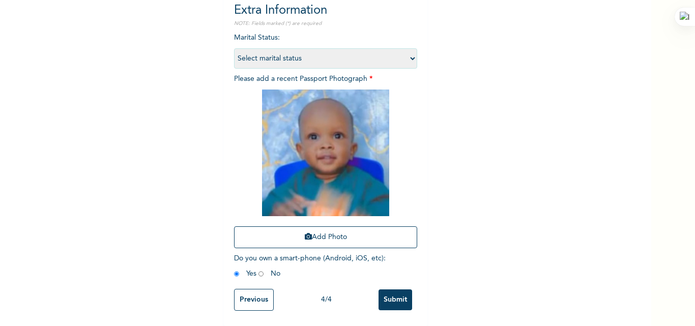
click at [408, 52] on select "Select marital status [DEMOGRAPHIC_DATA] Married [DEMOGRAPHIC_DATA] Widow/[DEMO…" at bounding box center [325, 58] width 183 height 20
select select "1"
click at [234, 48] on select "Select marital status [DEMOGRAPHIC_DATA] Married [DEMOGRAPHIC_DATA] Widow/[DEMO…" at bounding box center [325, 58] width 183 height 20
click at [388, 292] on input "Submit" at bounding box center [396, 300] width 34 height 21
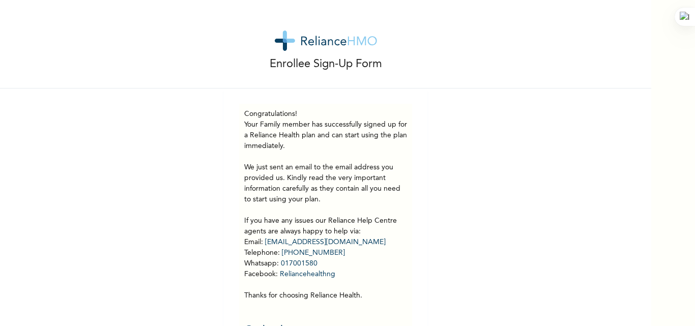
scroll to position [32, 0]
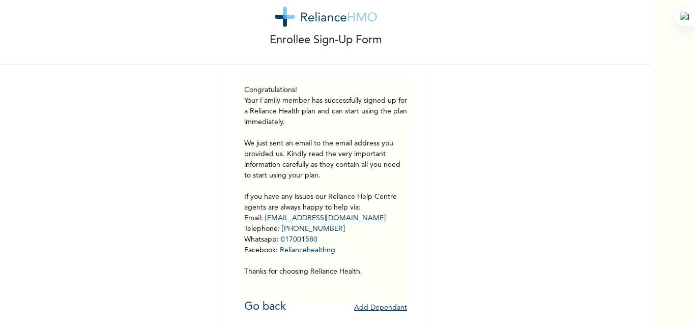
click at [386, 300] on button "Add Dependant" at bounding box center [380, 308] width 53 height 16
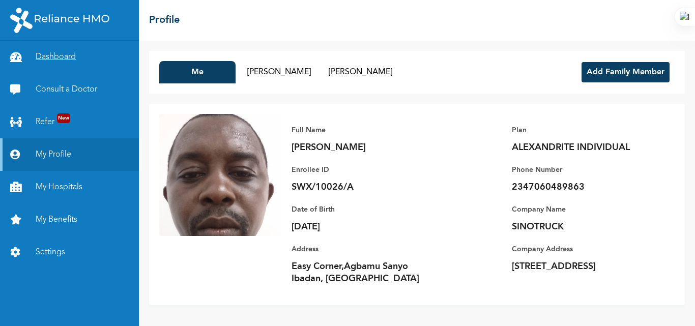
click at [61, 53] on link "Dashboard" at bounding box center [69, 57] width 139 height 33
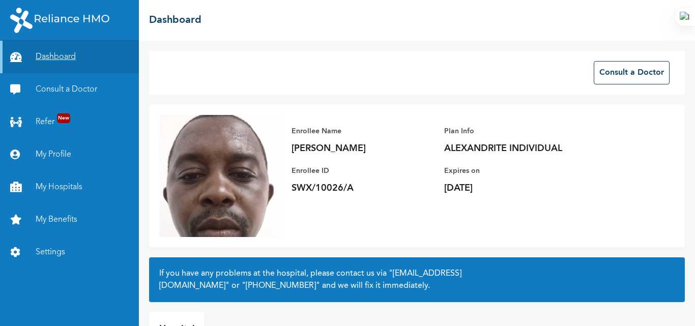
click at [62, 58] on link "Dashboard" at bounding box center [69, 57] width 139 height 33
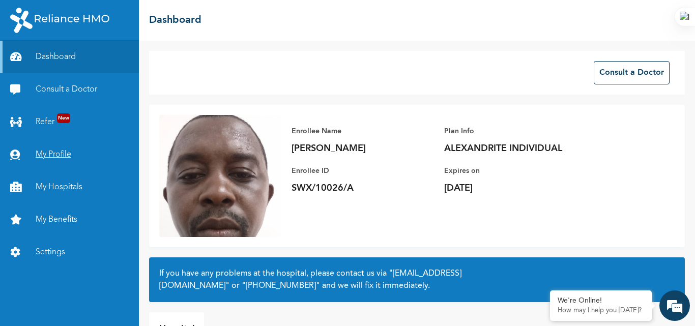
click at [63, 149] on link "My Profile" at bounding box center [69, 154] width 139 height 33
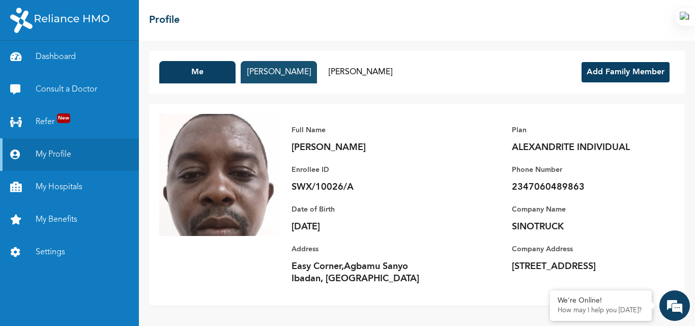
click at [280, 73] on button "[PERSON_NAME]" at bounding box center [279, 72] width 76 height 22
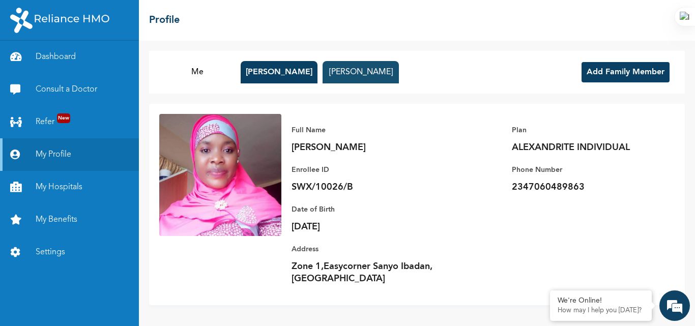
click at [350, 74] on button "[PERSON_NAME]" at bounding box center [361, 72] width 76 height 22
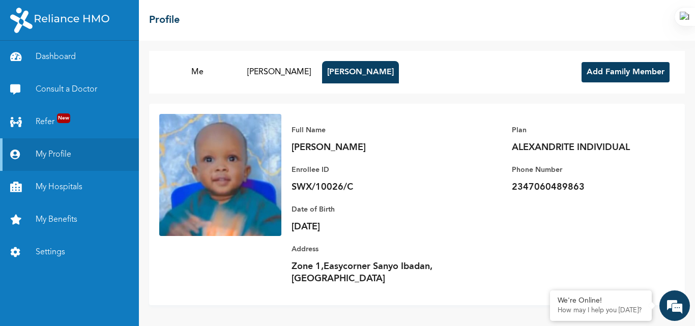
click at [622, 70] on button "Add Family Member" at bounding box center [626, 72] width 88 height 20
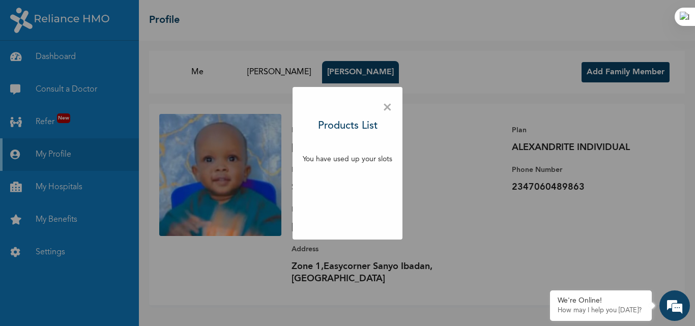
click at [389, 106] on span "×" at bounding box center [388, 107] width 10 height 21
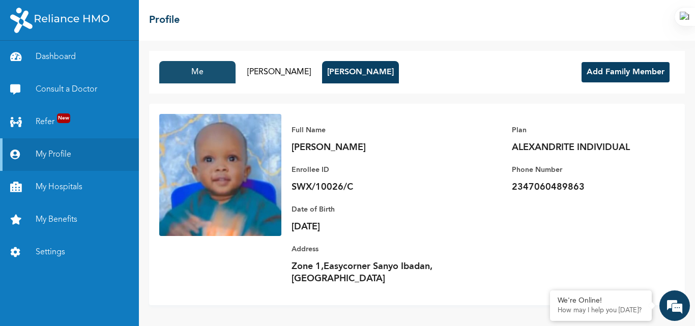
click at [198, 74] on button "Me" at bounding box center [197, 72] width 76 height 22
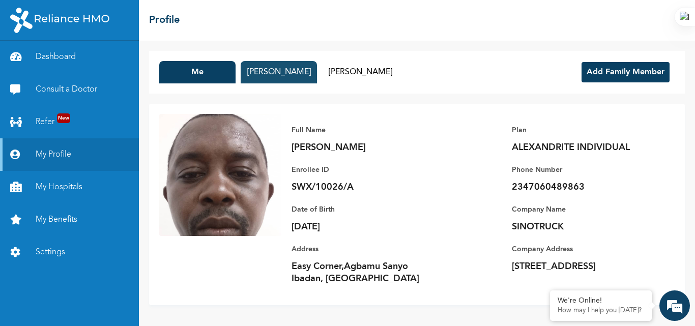
click at [284, 72] on button "[PERSON_NAME]" at bounding box center [279, 72] width 76 height 22
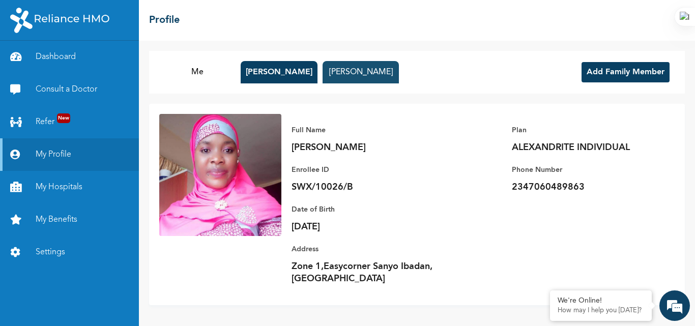
click at [361, 70] on button "[PERSON_NAME]" at bounding box center [361, 72] width 76 height 22
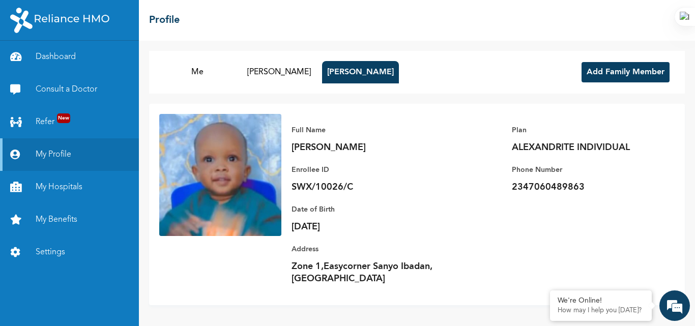
click at [610, 71] on button "Add Family Member" at bounding box center [626, 72] width 88 height 20
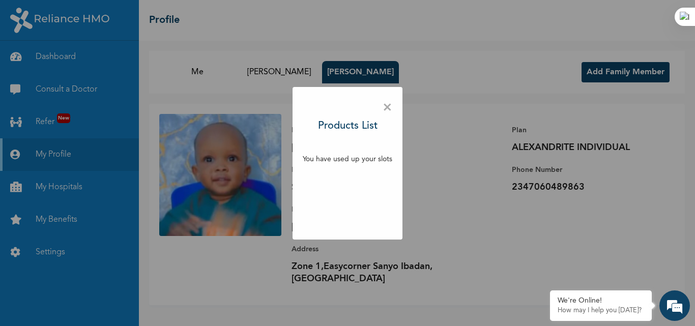
click at [386, 107] on span "×" at bounding box center [388, 107] width 10 height 21
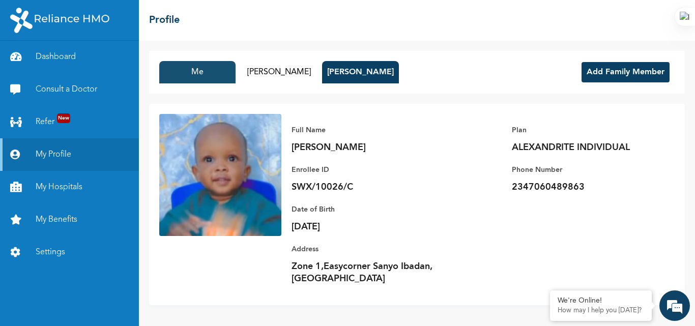
click at [188, 71] on button "Me" at bounding box center [197, 72] width 76 height 22
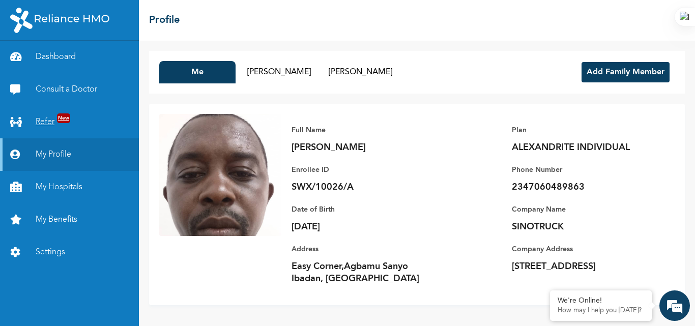
click at [51, 117] on link "Refer New" at bounding box center [69, 122] width 139 height 33
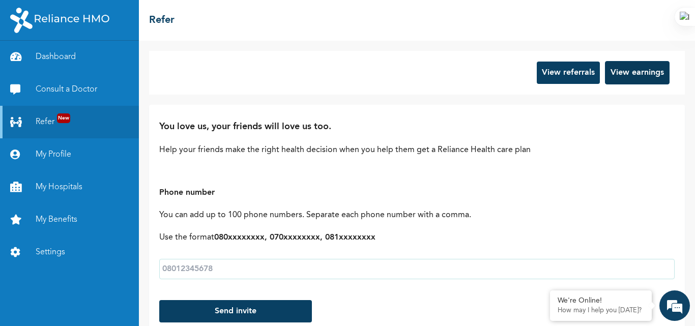
click at [614, 74] on button "View earnings" at bounding box center [637, 72] width 65 height 23
click at [61, 221] on link "My Benefits" at bounding box center [69, 220] width 139 height 33
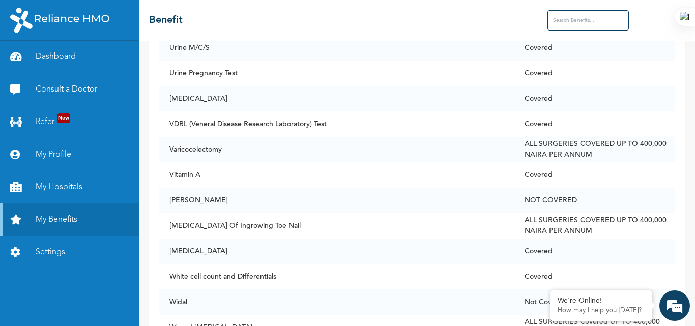
scroll to position [7883, 0]
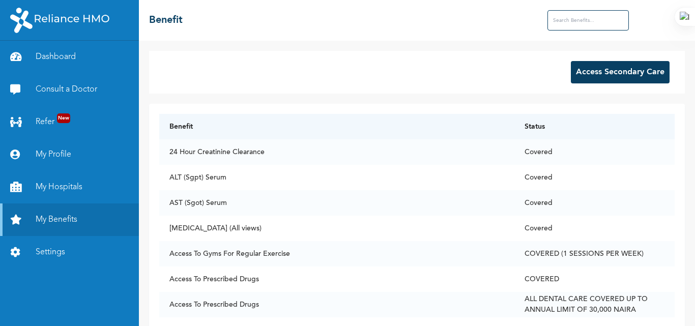
click at [79, 17] on img at bounding box center [59, 20] width 99 height 25
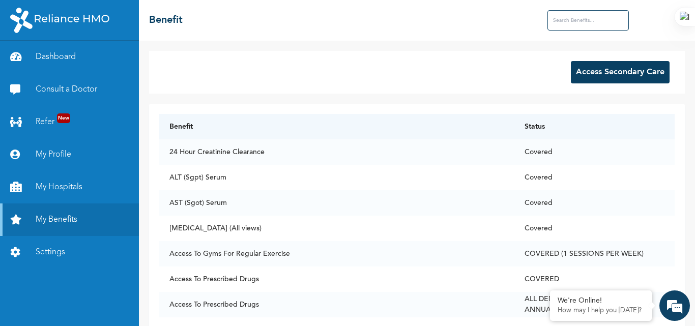
click at [60, 22] on img at bounding box center [59, 20] width 99 height 25
click at [53, 49] on link "Dashboard" at bounding box center [69, 57] width 139 height 33
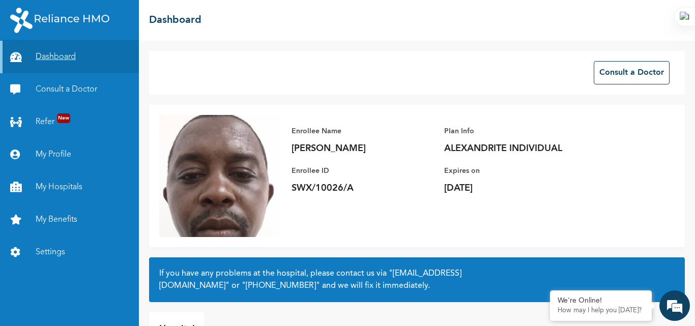
click at [58, 52] on link "Dashboard" at bounding box center [69, 57] width 139 height 33
